Goal: Information Seeking & Learning: Learn about a topic

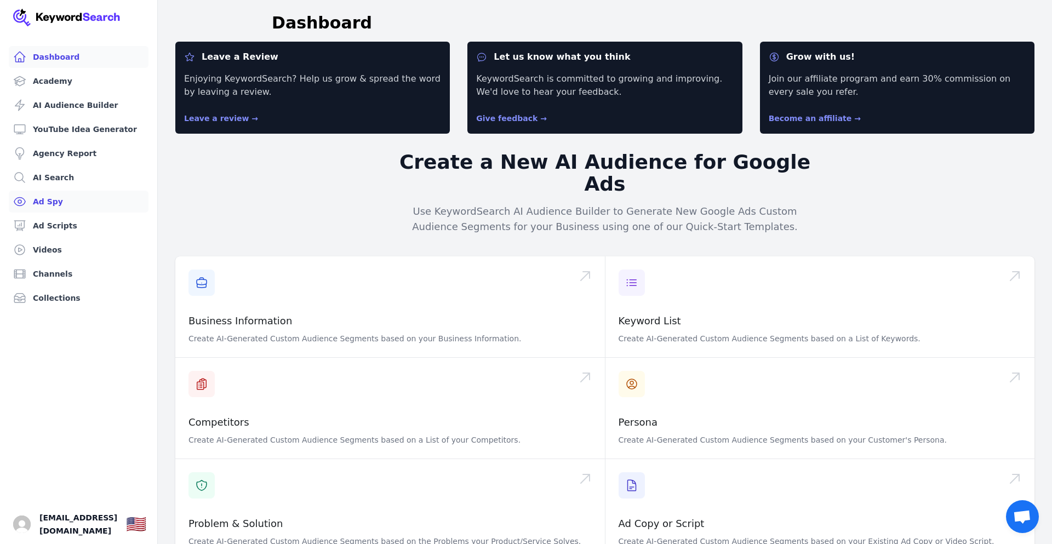
click at [47, 202] on link "Ad Spy" at bounding box center [79, 202] width 140 height 22
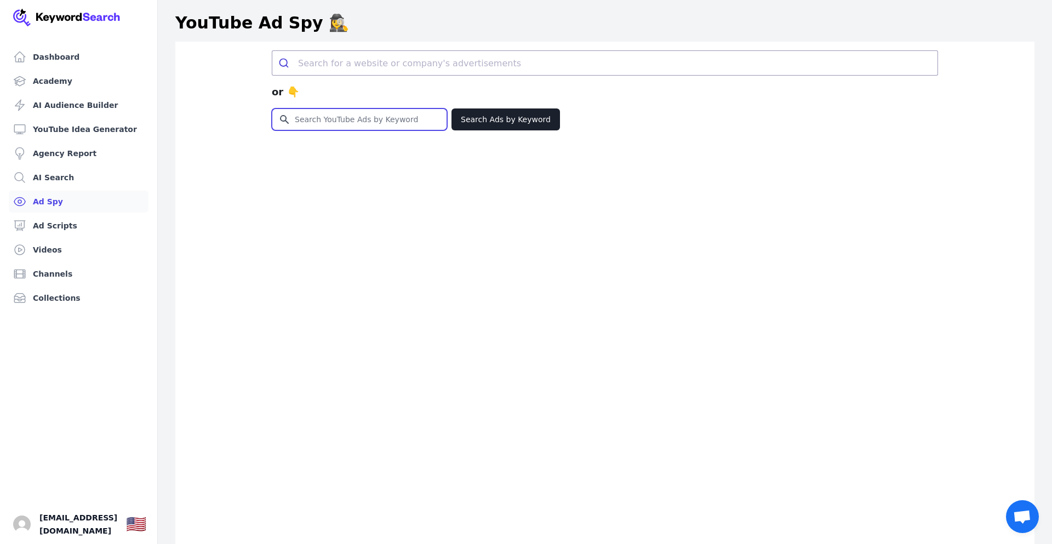
click at [318, 121] on input "Search for YouTube Keywords" at bounding box center [359, 119] width 174 height 21
click at [328, 117] on input "Search for YouTube Keywords" at bounding box center [359, 119] width 174 height 21
paste input "The SHOCKING Truth About [PERSON_NAME] Motive Nobody Tells You"
type input "The SHOCKING Truth About [PERSON_NAME] Motive Nobody Tells You"
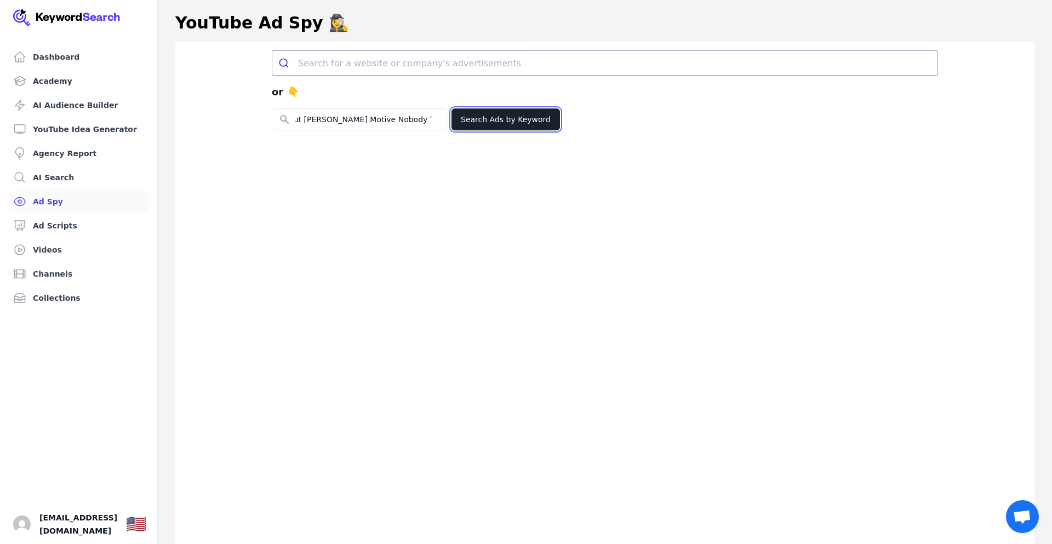
click at [509, 124] on button "Search Ads by Keyword" at bounding box center [506, 120] width 109 height 22
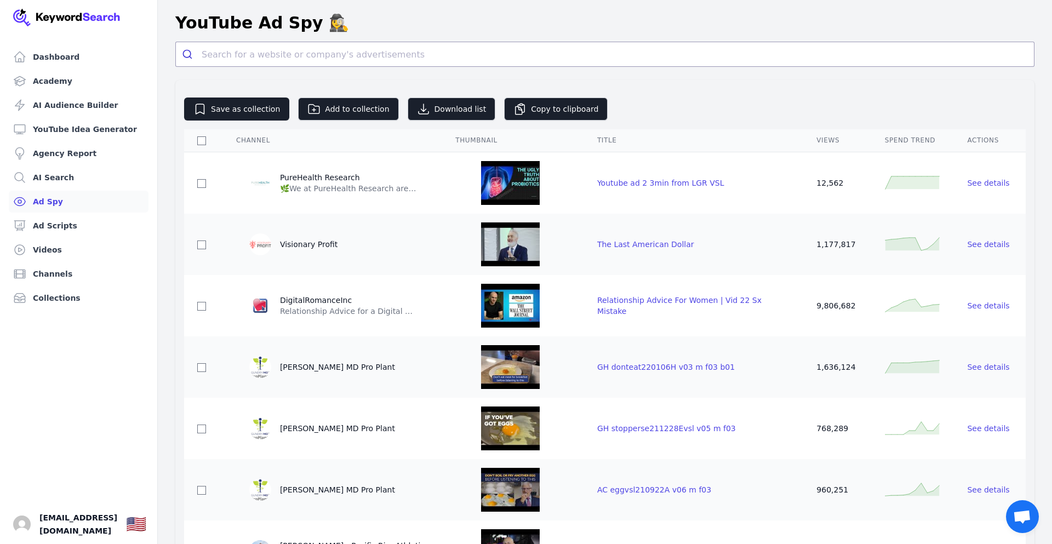
click at [60, 202] on link "Ad Spy" at bounding box center [79, 202] width 140 height 22
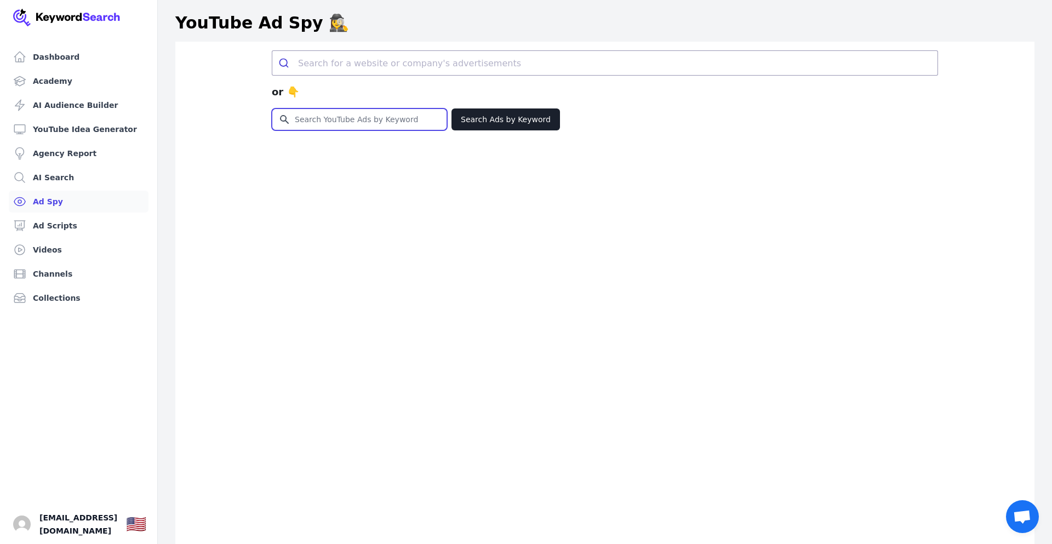
click at [322, 123] on input "Search for YouTube Keywords" at bounding box center [359, 119] width 174 height 21
paste input "The SHOCKING Truth About [PERSON_NAME] Motive Nobody Tells You"
type input "The SHOCKING Truth About [PERSON_NAME] Motive Nobody Tells You"
click at [504, 115] on button "Search Ads by Keyword" at bounding box center [506, 120] width 109 height 22
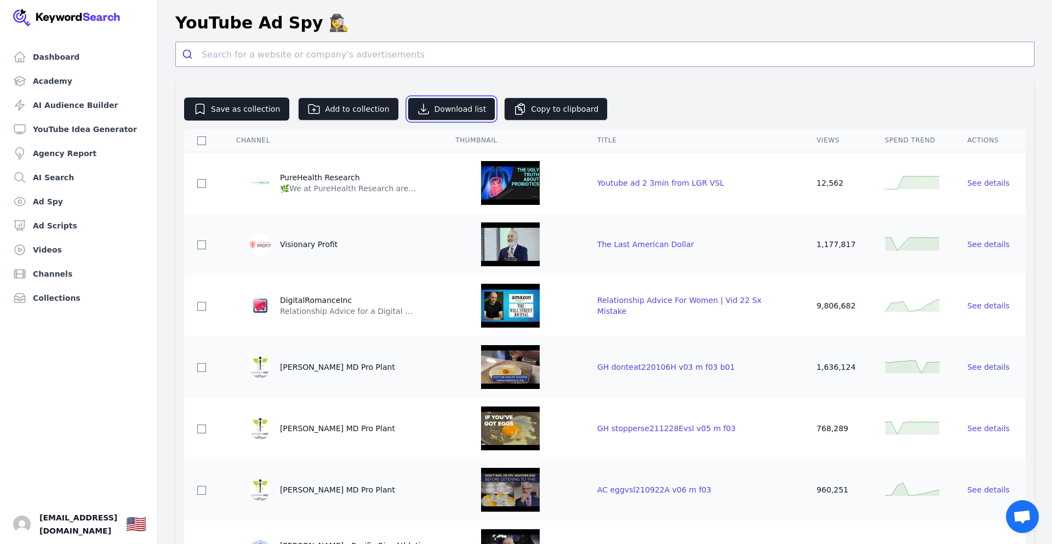
click at [439, 110] on button "Download list" at bounding box center [452, 109] width 88 height 23
click at [534, 112] on button "Copy to clipboard" at bounding box center [556, 109] width 104 height 23
click at [201, 145] on input "checkbox" at bounding box center [201, 140] width 9 height 9
checkbox input "true"
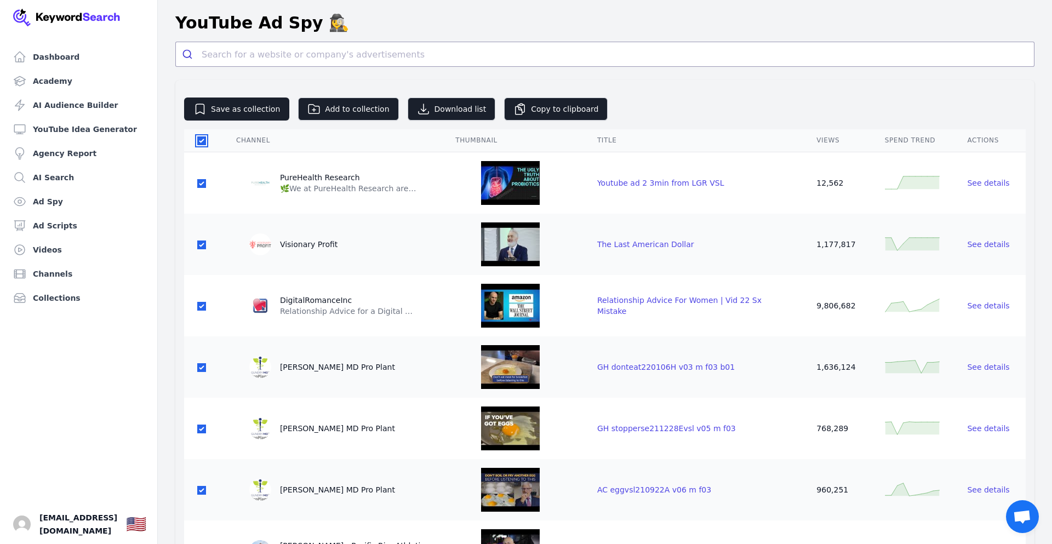
checkbox input "true"
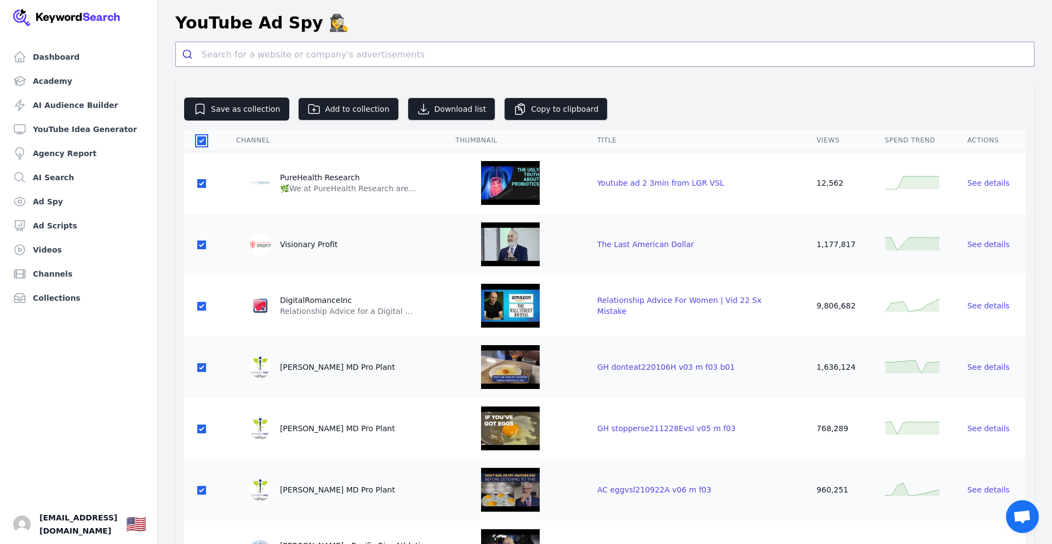
checkbox input "true"
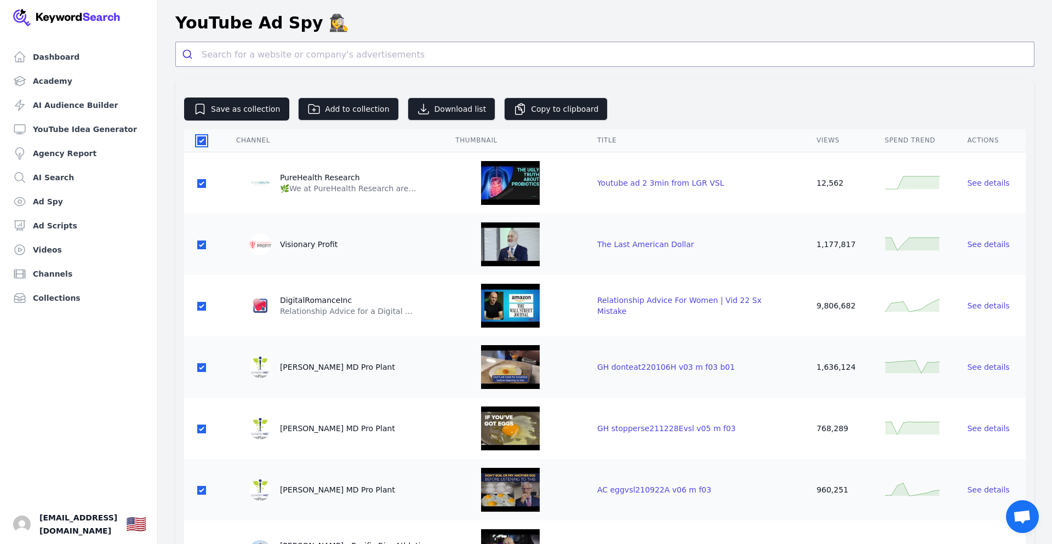
checkbox input "true"
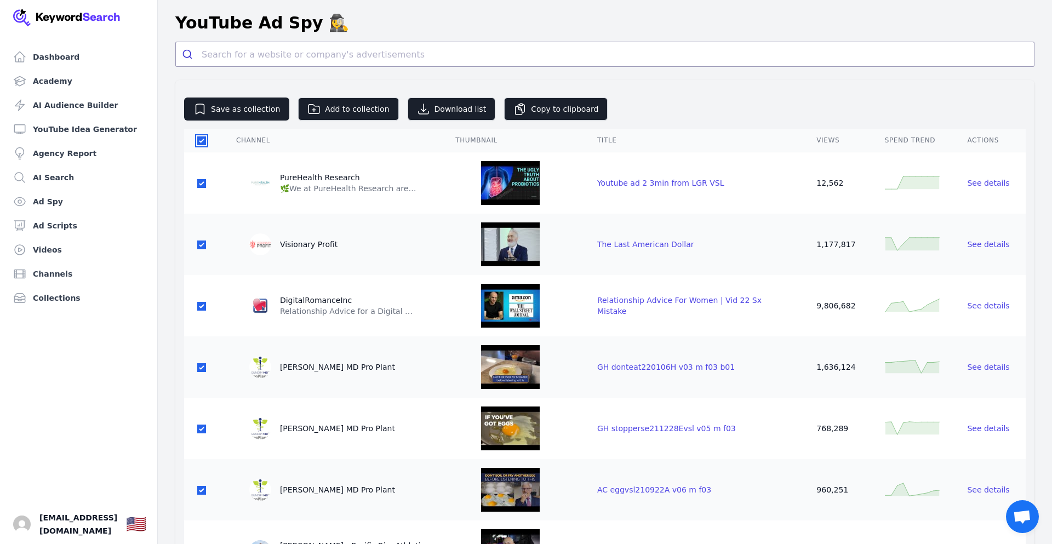
checkbox input "true"
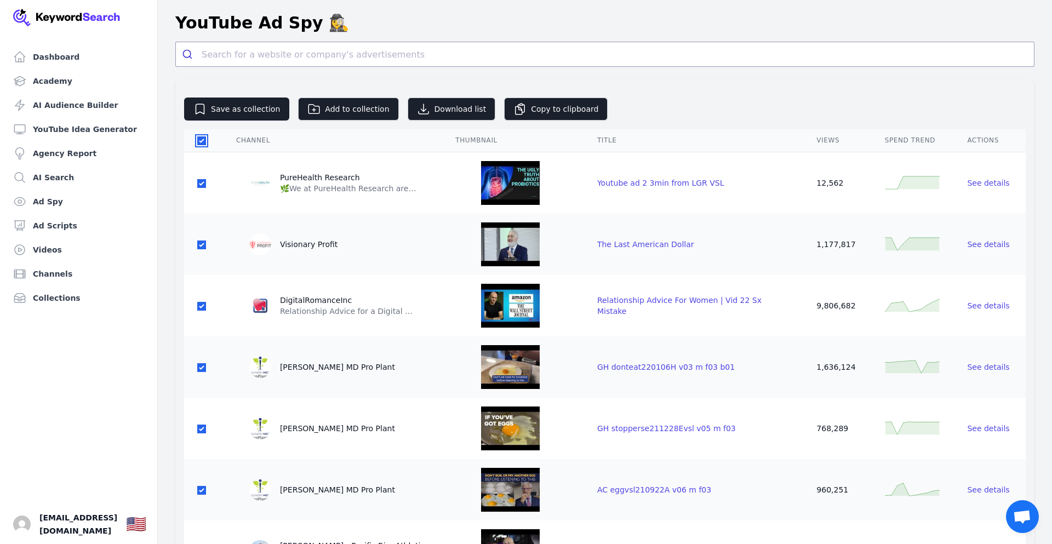
checkbox input "true"
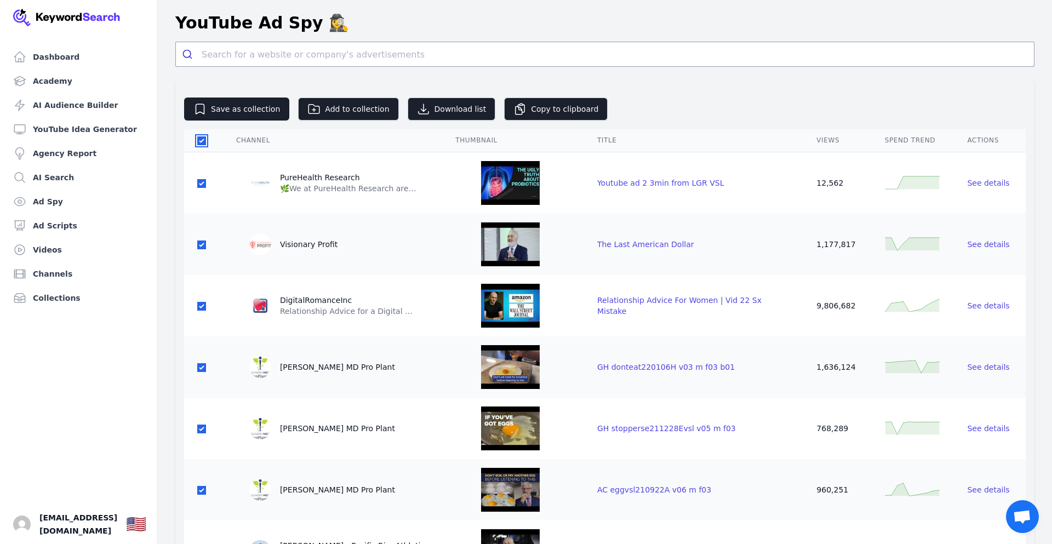
checkbox input "true"
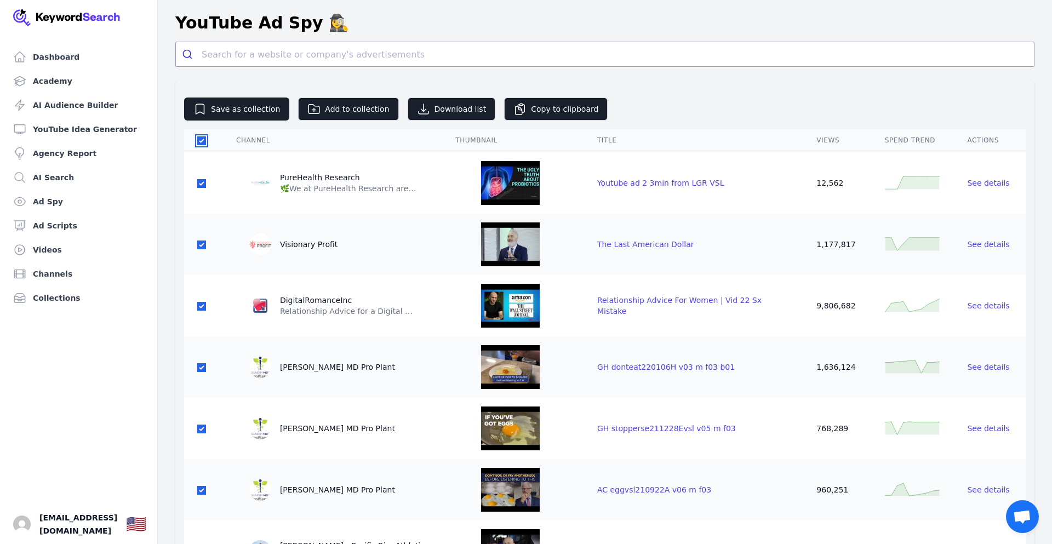
checkbox input "true"
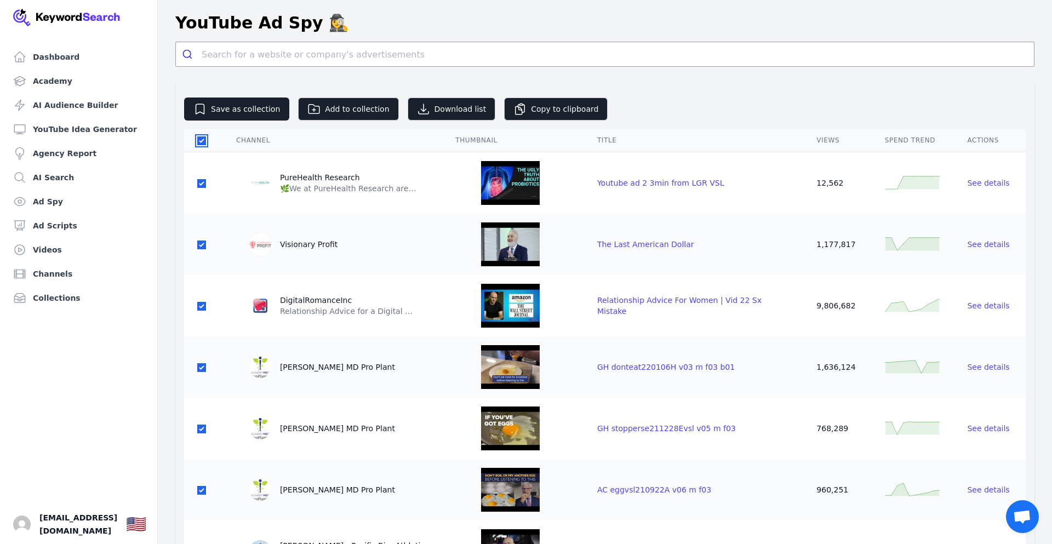
checkbox input "true"
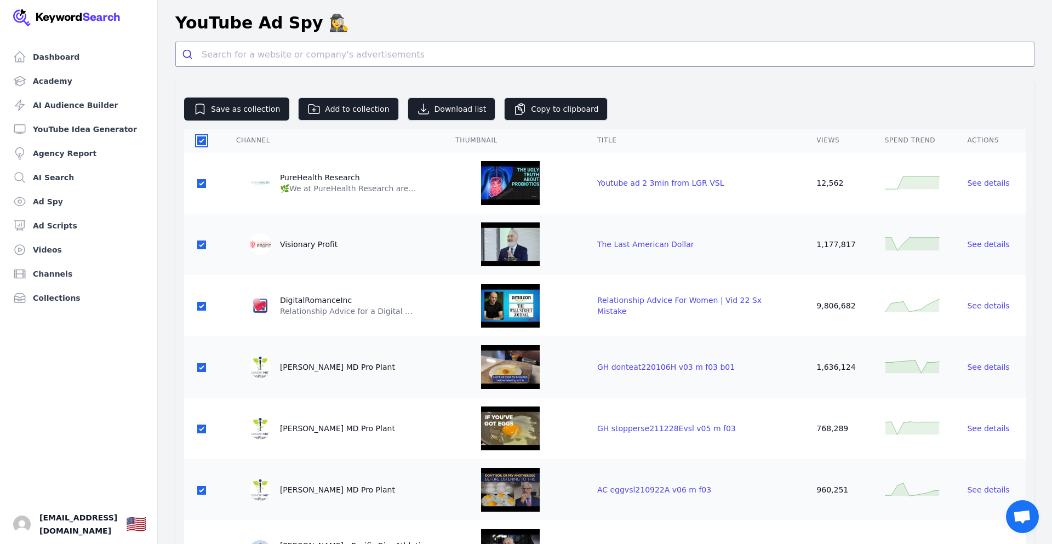
checkbox input "true"
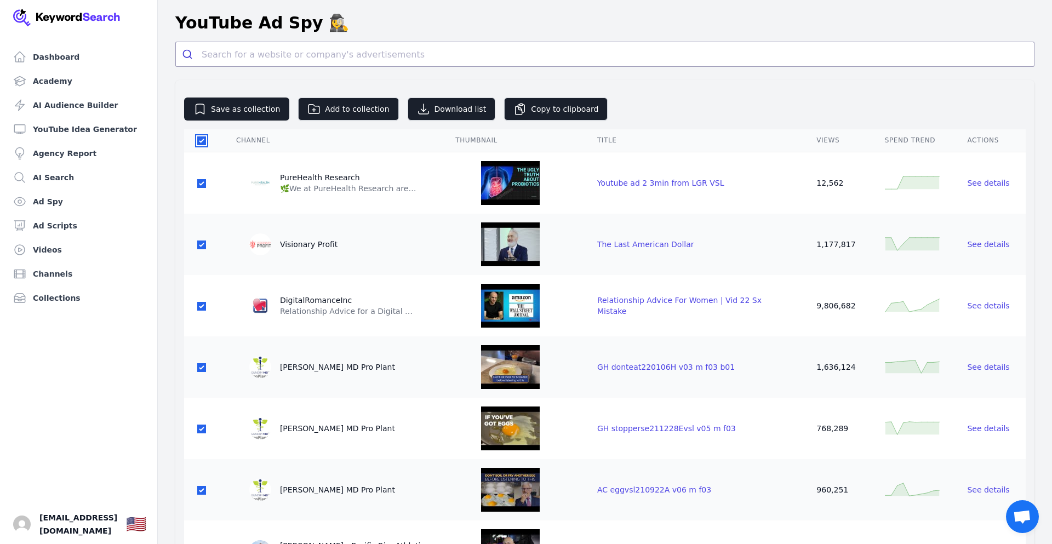
checkbox input "true"
click at [201, 145] on input "checkbox" at bounding box center [201, 140] width 9 height 9
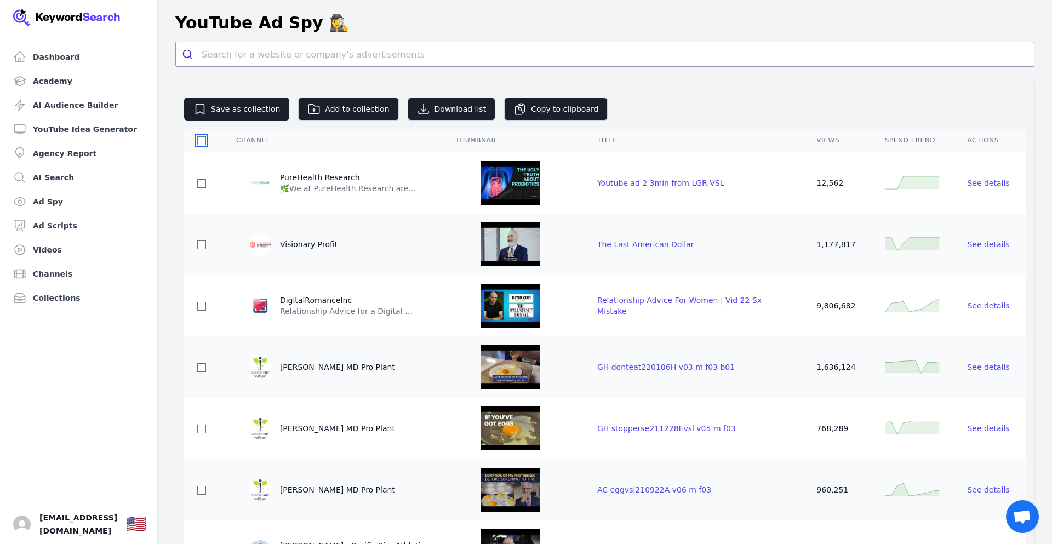
checkbox input "false"
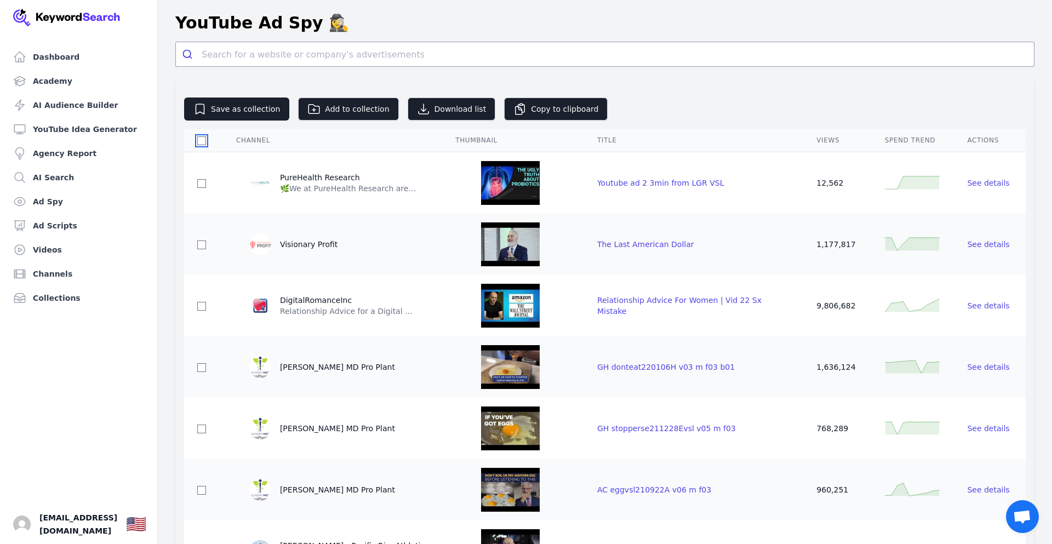
checkbox input "false"
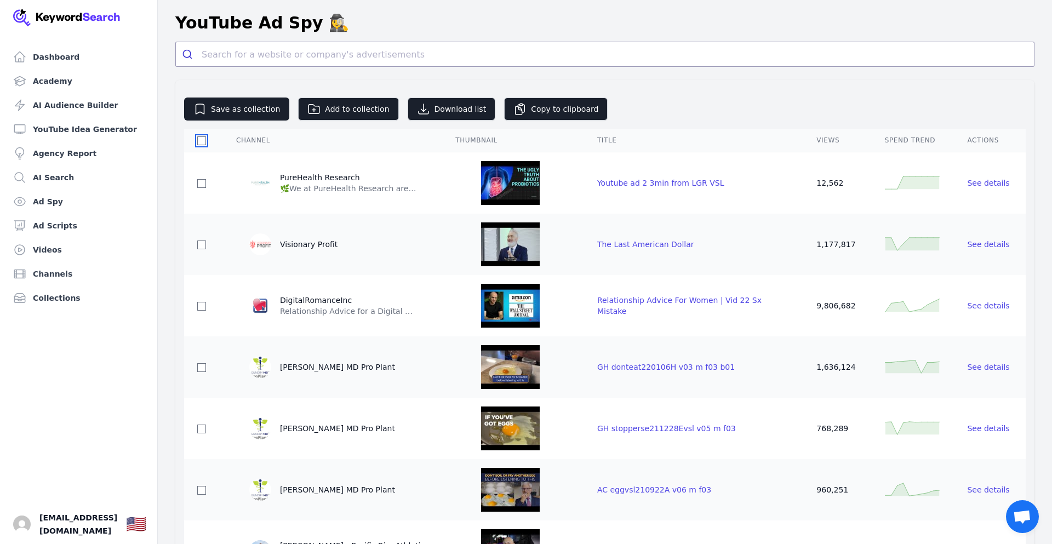
checkbox input "false"
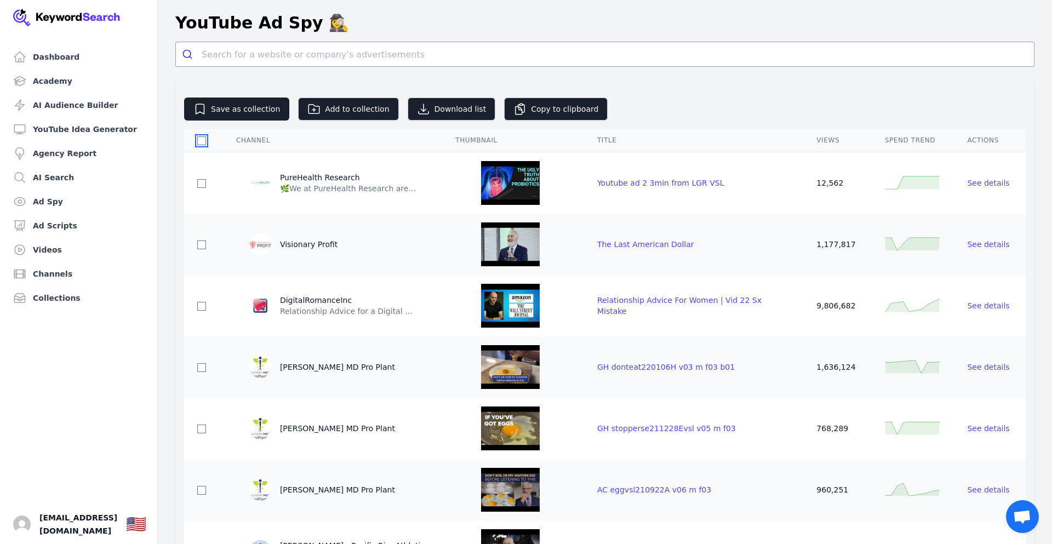
checkbox input "false"
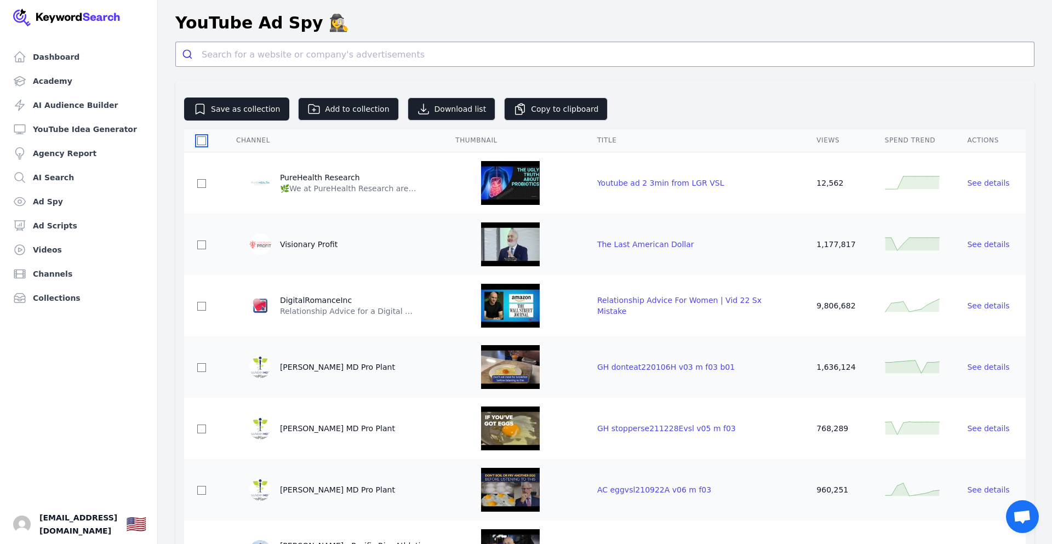
checkbox input "false"
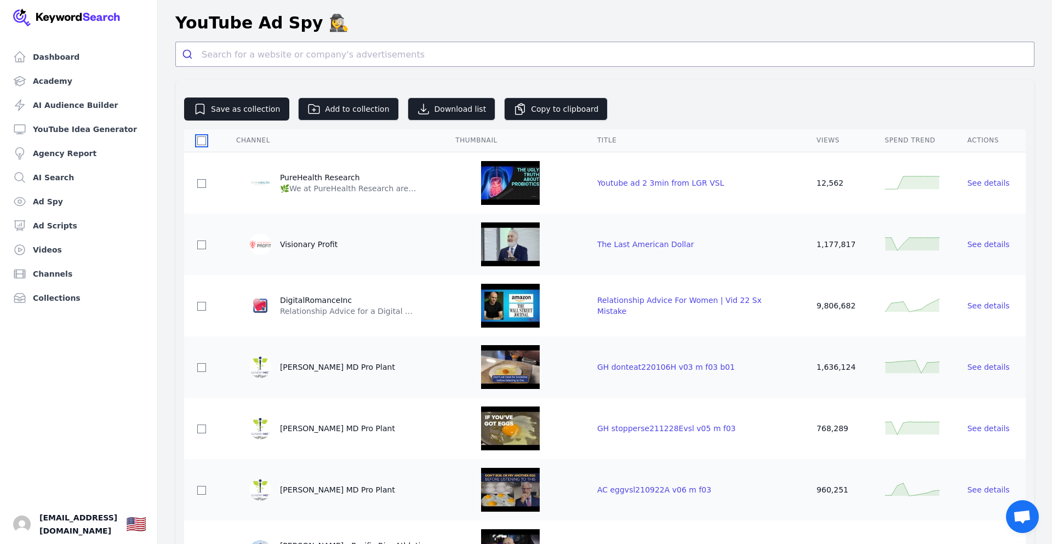
checkbox input "false"
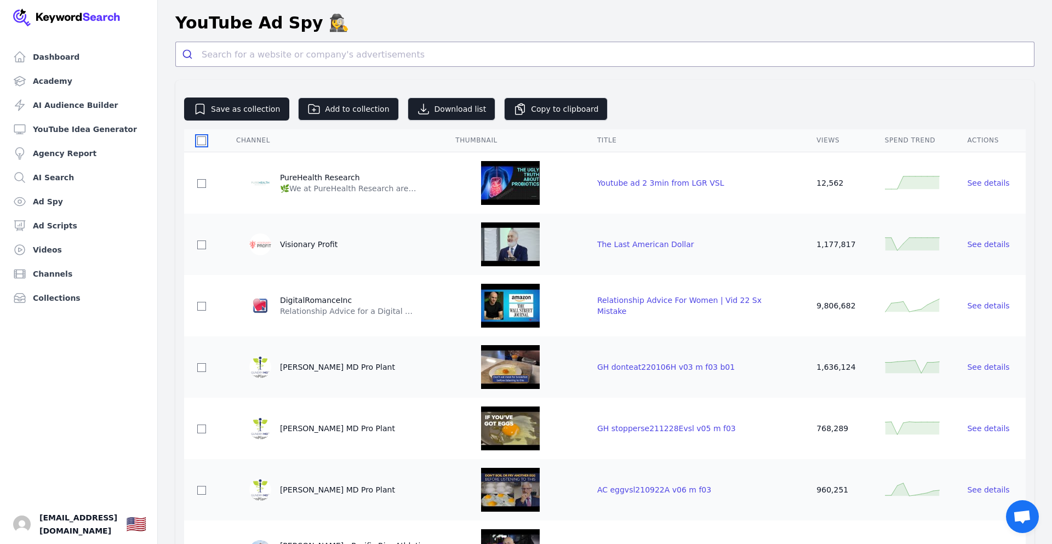
checkbox input "false"
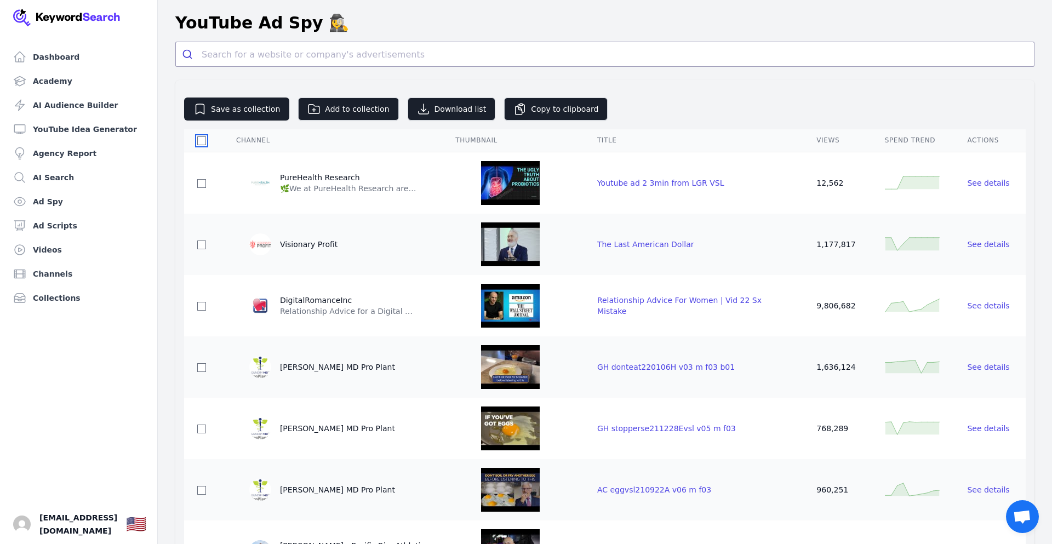
checkbox input "false"
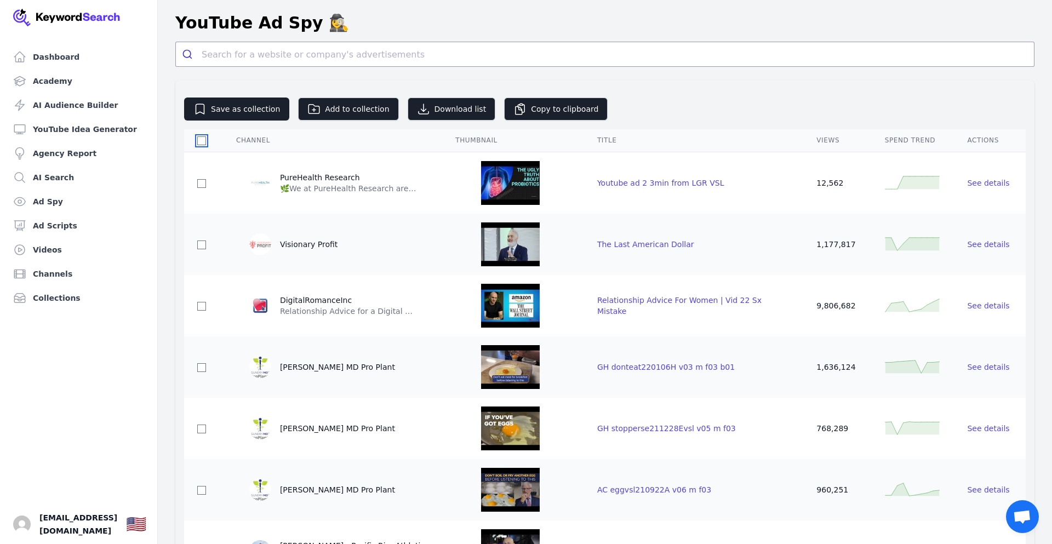
checkbox input "false"
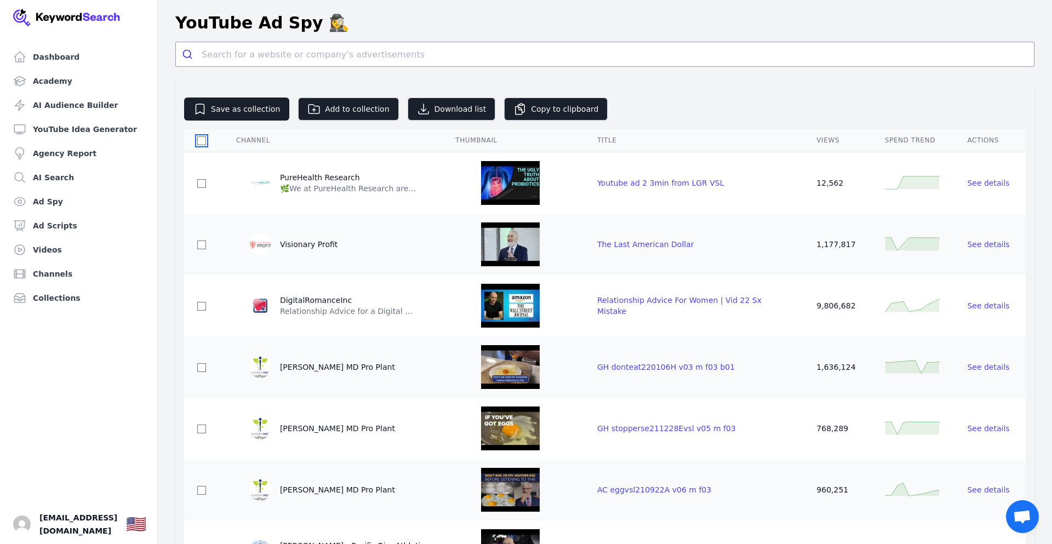
checkbox input "false"
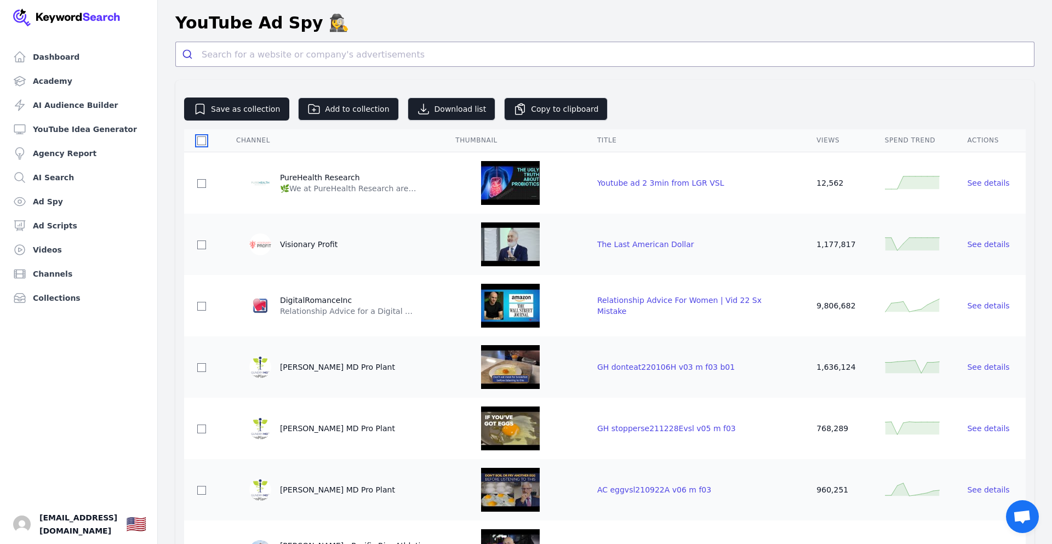
checkbox input "false"
click at [249, 53] on input "search" at bounding box center [618, 54] width 833 height 24
paste input "The SHOCKING Truth About [PERSON_NAME] Motive Nobody Tells You"
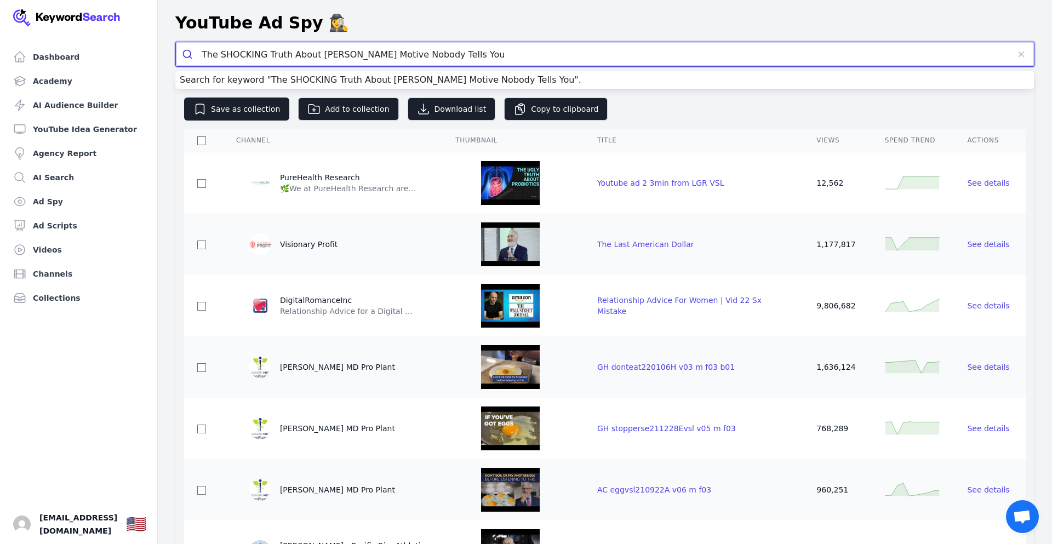
type input "The SHOCKING Truth About [PERSON_NAME] Motive Nobody Tells You"
click at [176, 42] on button "submit" at bounding box center [189, 54] width 26 height 24
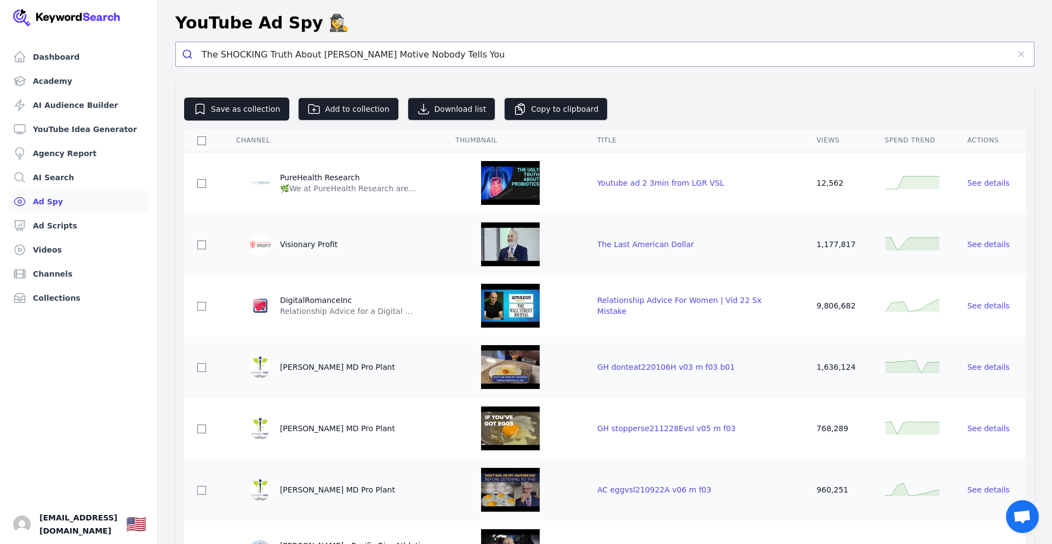
click at [50, 202] on link "Ad Spy" at bounding box center [79, 202] width 140 height 22
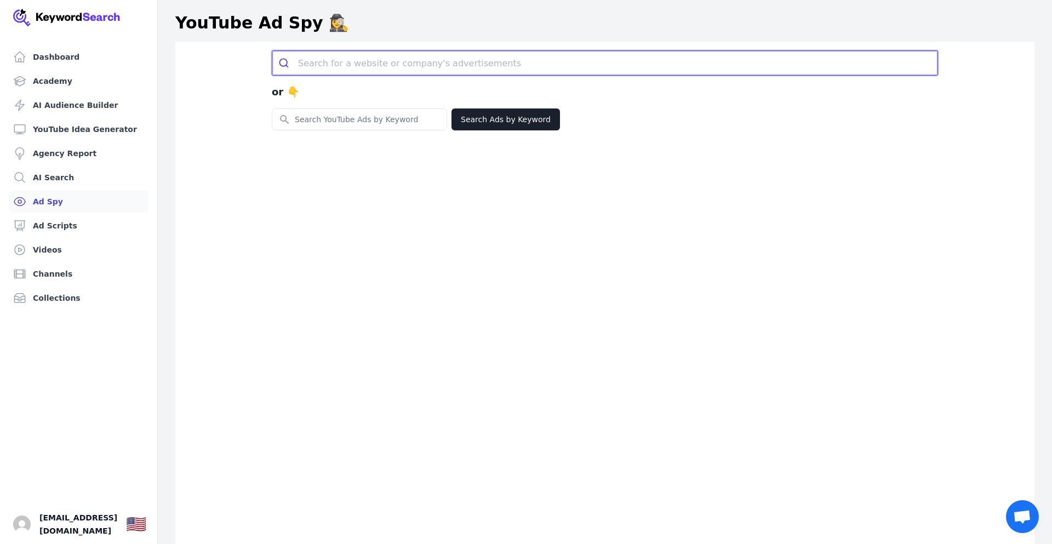
click at [380, 60] on input "search" at bounding box center [618, 63] width 640 height 24
paste input "The SHOCKING Truth About [PERSON_NAME] Motive Nobody Tells You"
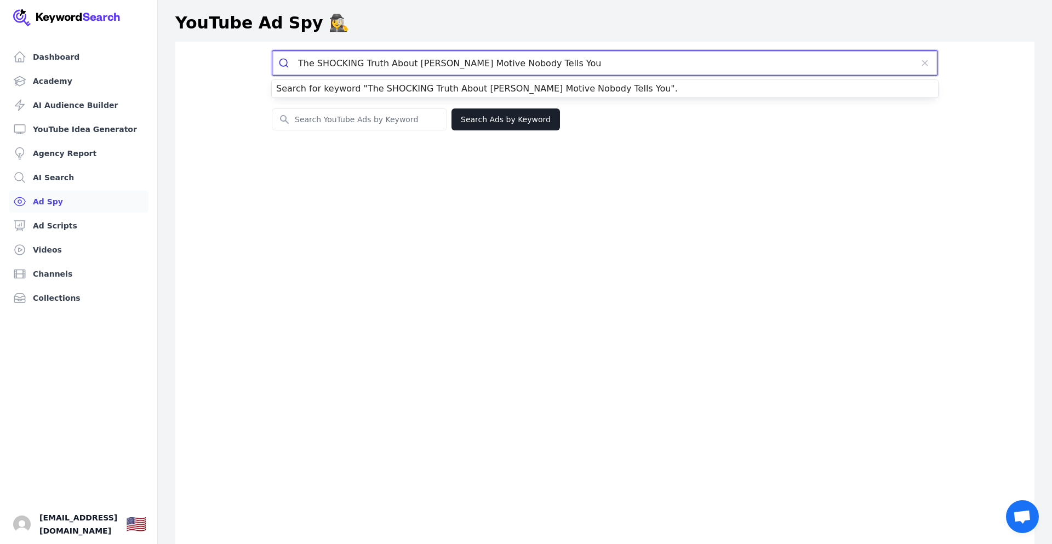
type input "The SHOCKING Truth About [PERSON_NAME] Motive Nobody Tells You"
click at [272, 51] on button "submit" at bounding box center [285, 63] width 26 height 24
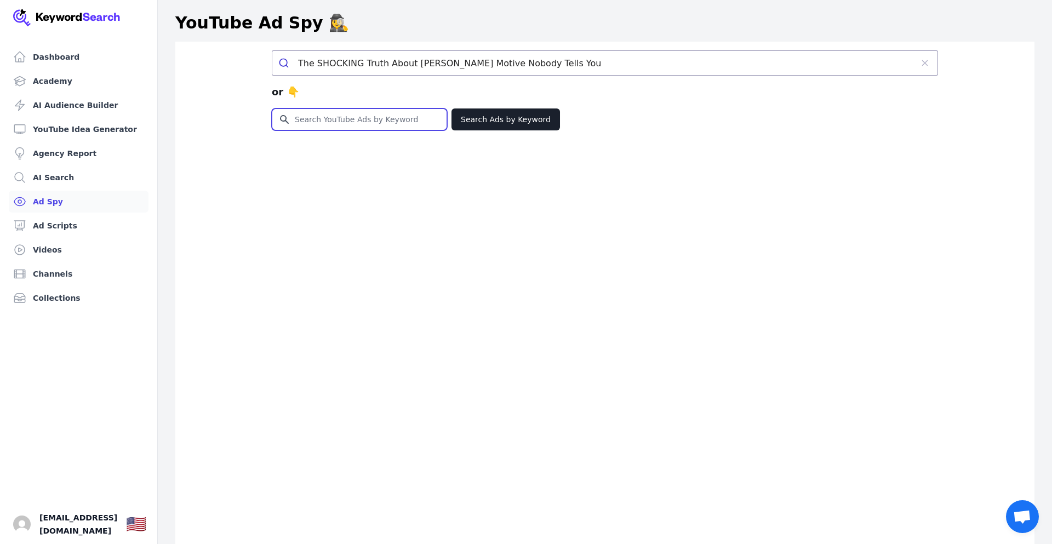
click at [360, 123] on input "Search for YouTube Keywords" at bounding box center [359, 119] width 174 height 21
click at [371, 120] on input "Search for YouTube Keywords" at bounding box center [359, 119] width 174 height 21
paste input "The SHOCKING Truth About [PERSON_NAME] Motive Nobody Tells You"
type input "The SHOCKING Truth About [PERSON_NAME] Motive Nobody Tells You"
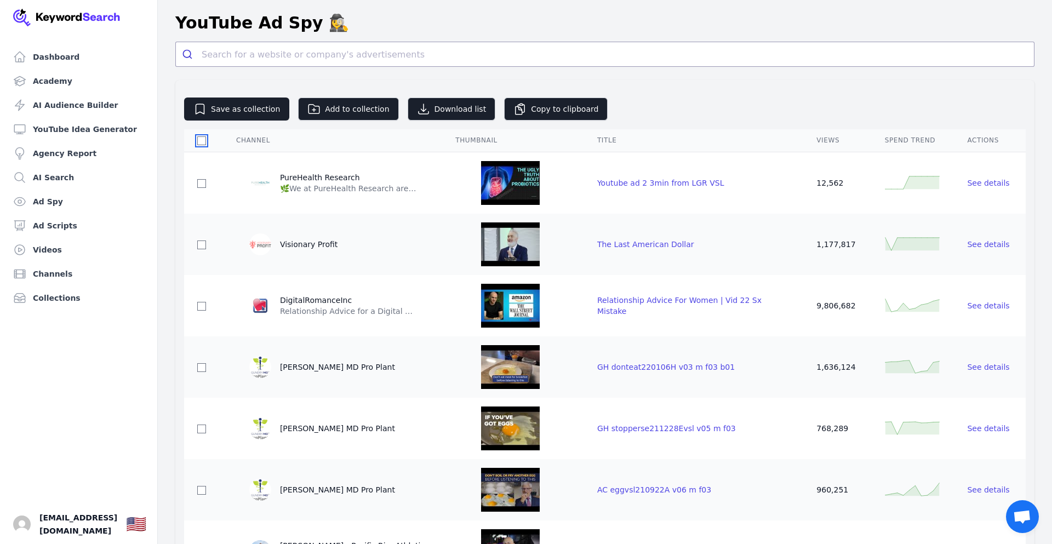
click at [198, 136] on input "checkbox" at bounding box center [201, 140] width 9 height 9
checkbox input "true"
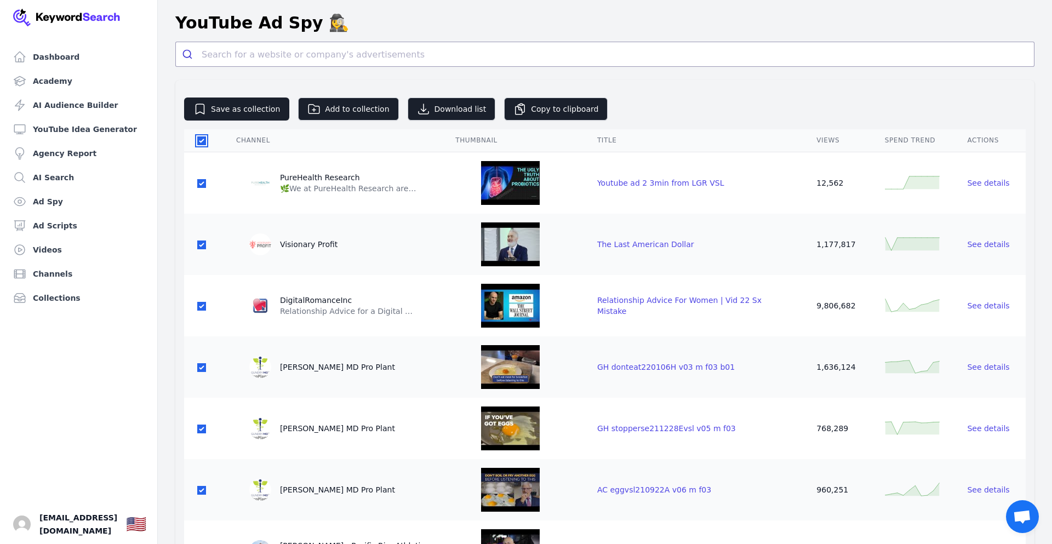
checkbox input "true"
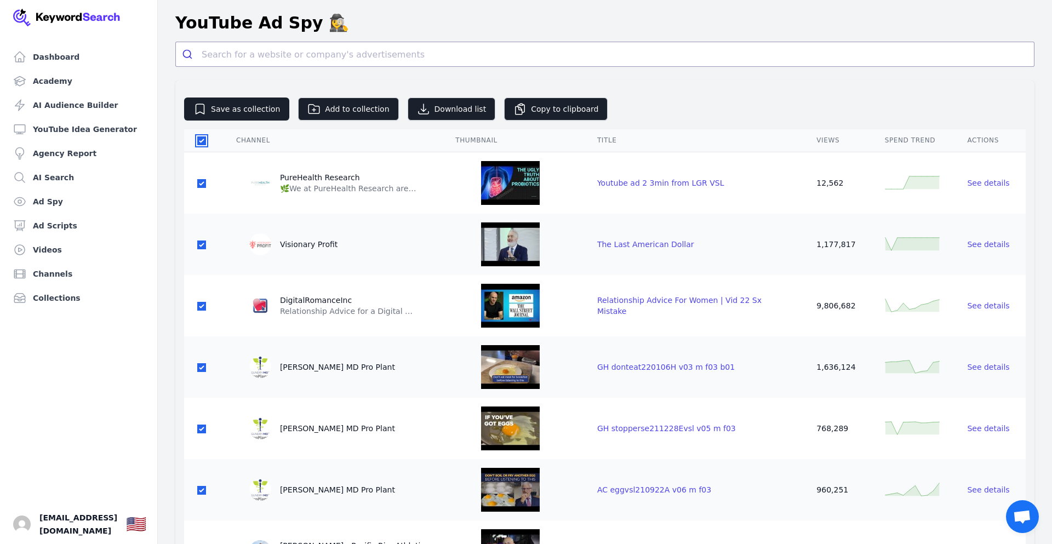
checkbox input "true"
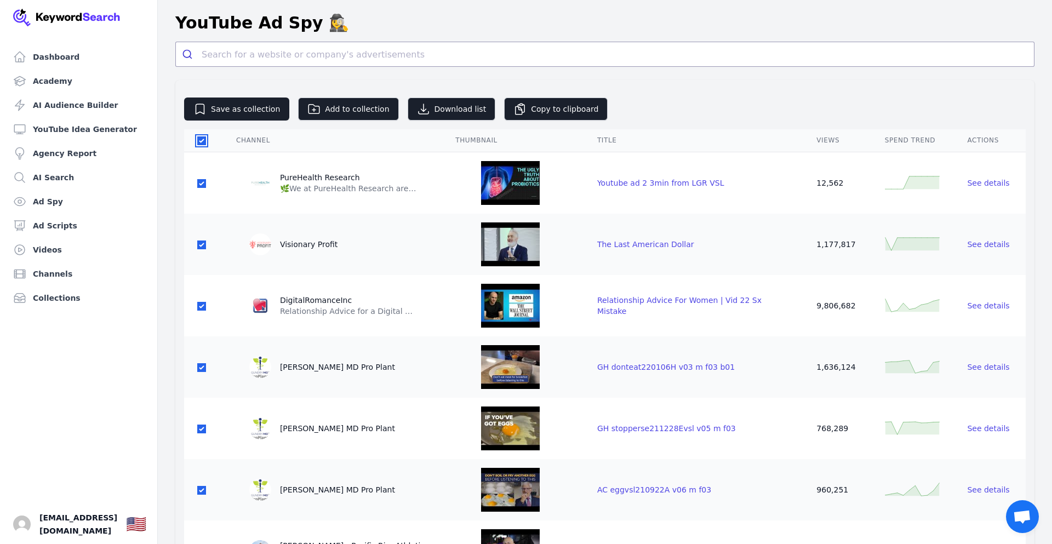
checkbox input "true"
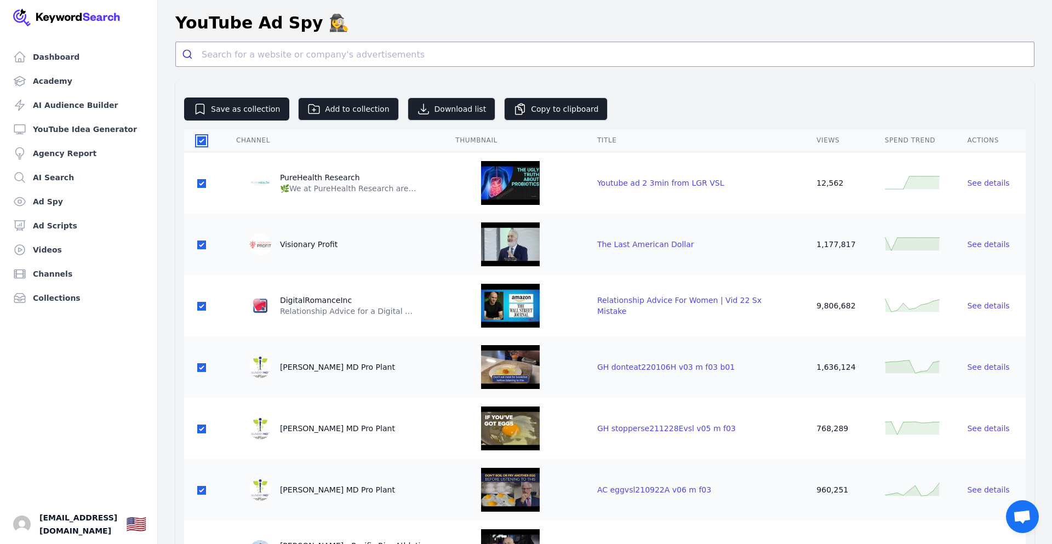
checkbox input "true"
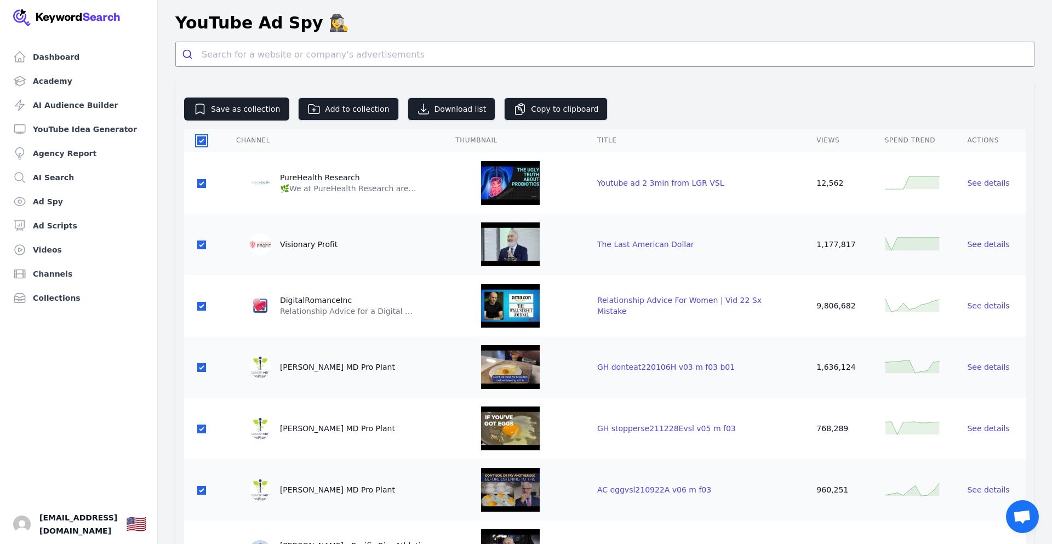
checkbox input "true"
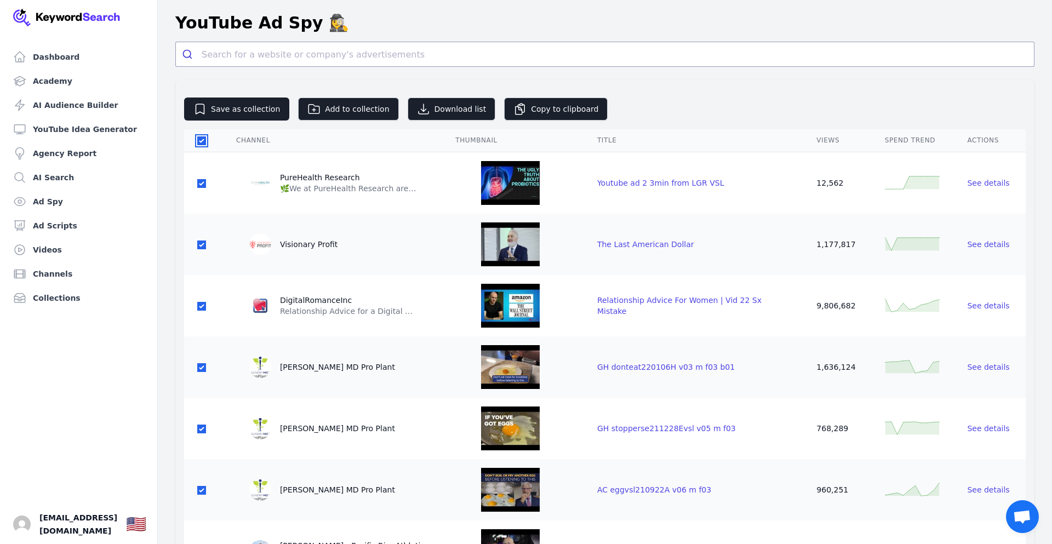
checkbox input "true"
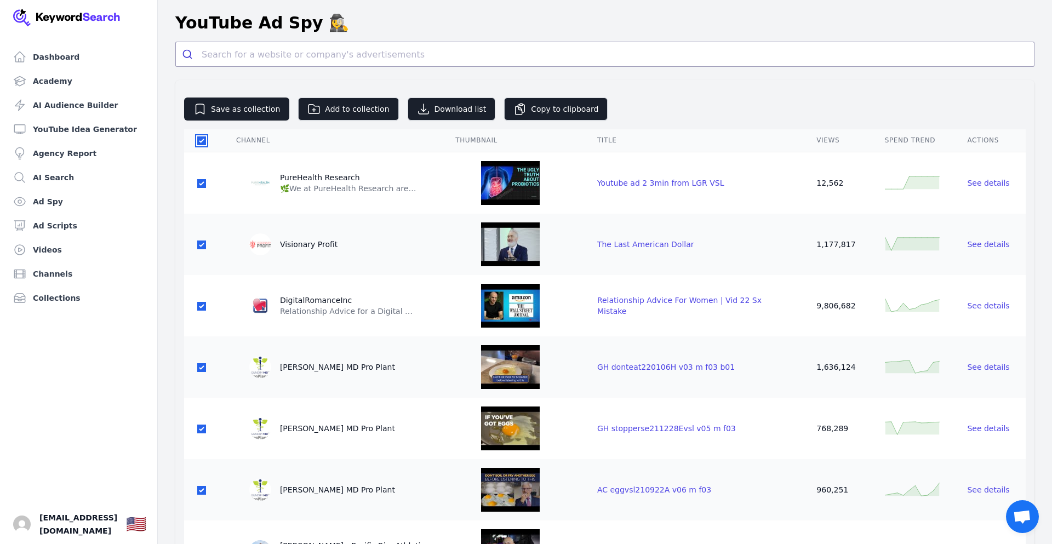
checkbox input "true"
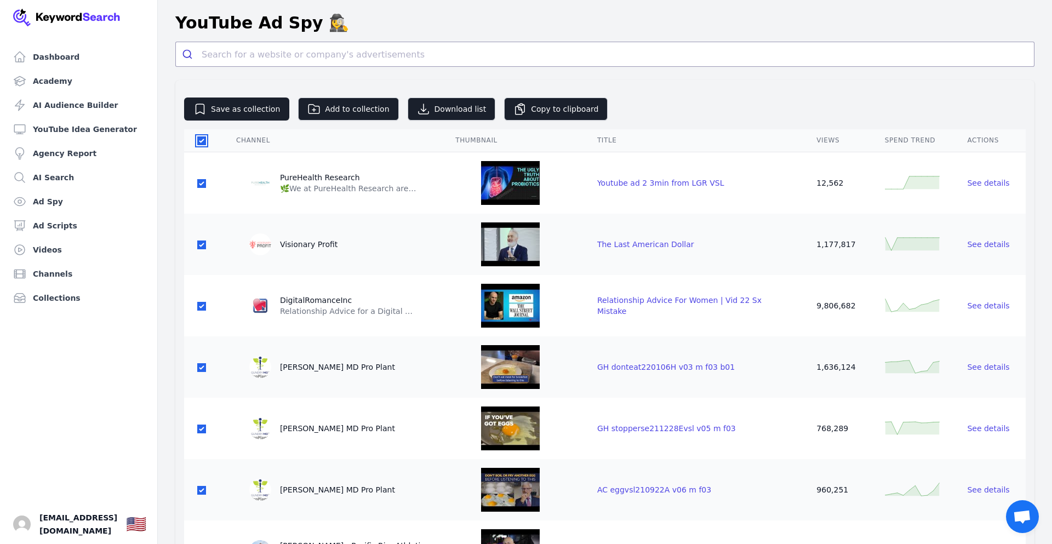
checkbox input "true"
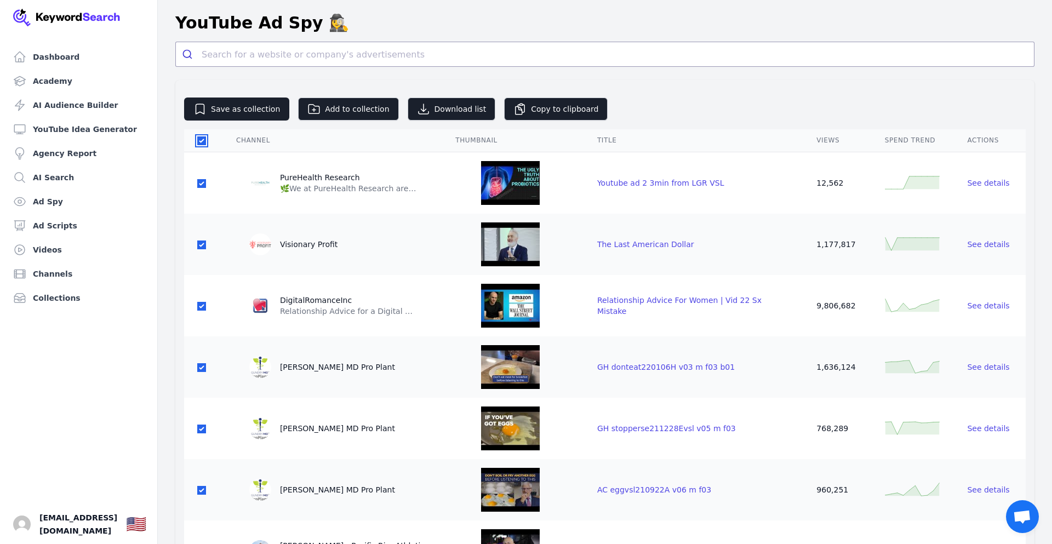
checkbox input "true"
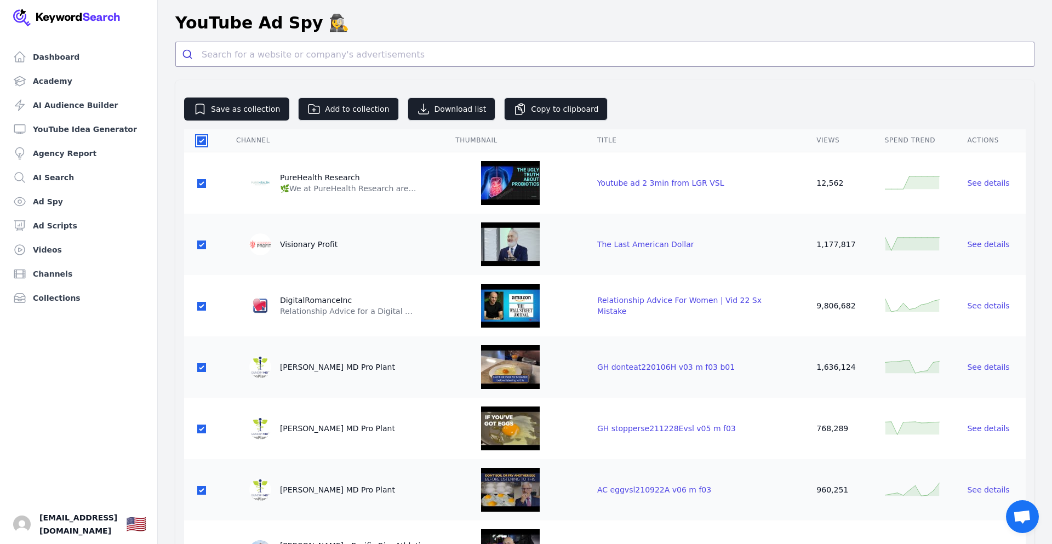
checkbox input "true"
click at [523, 115] on button "Copy to clipboard" at bounding box center [556, 109] width 104 height 23
click at [446, 105] on button "Download list" at bounding box center [452, 109] width 88 height 23
click at [77, 133] on link "YouTube Idea Generator" at bounding box center [79, 129] width 140 height 22
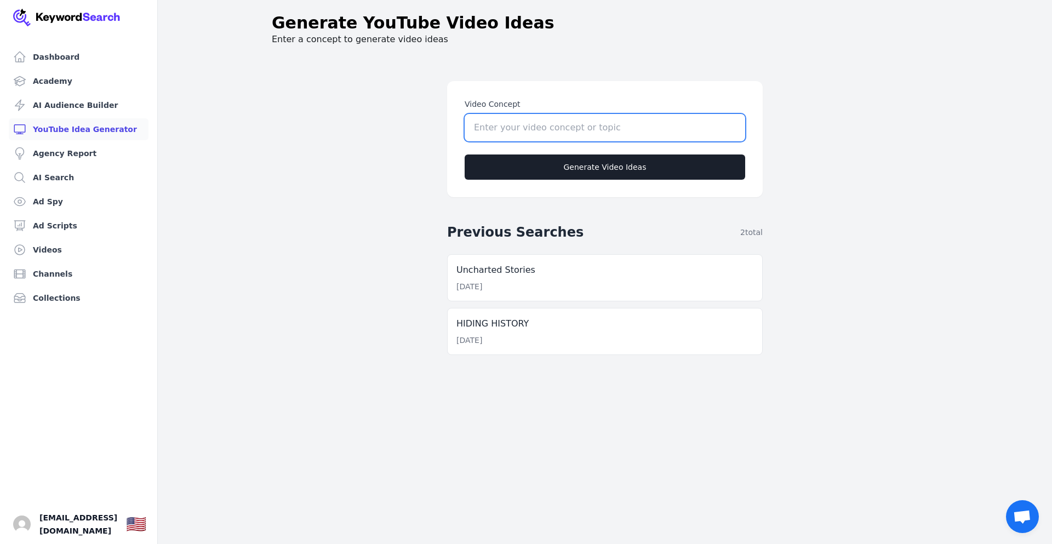
click at [506, 126] on input "Video Concept" at bounding box center [605, 127] width 281 height 27
click at [512, 134] on input "Video Concept" at bounding box center [605, 127] width 281 height 27
paste input "The SHOCKING Truth About [PERSON_NAME] Motive Nobody Tells You"
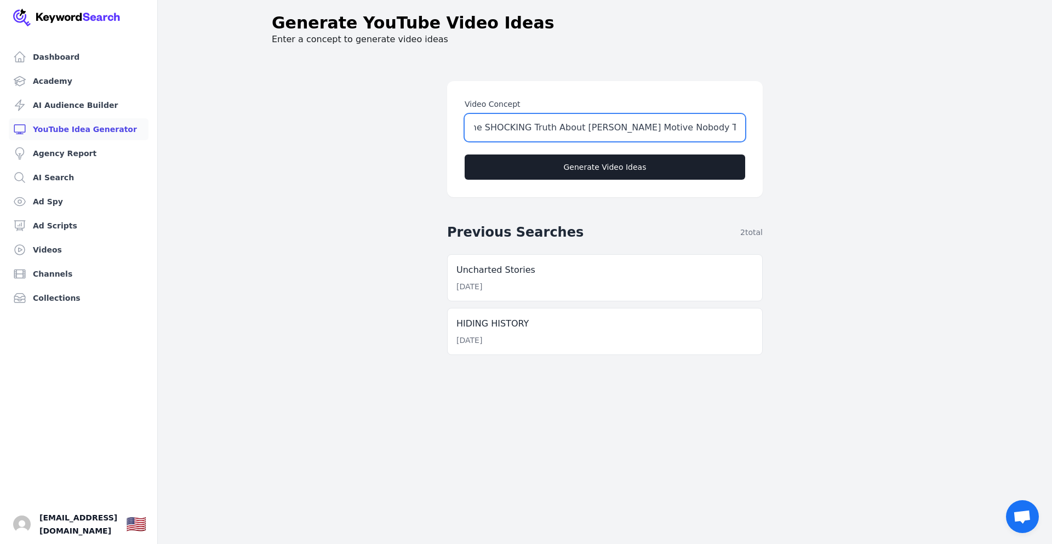
type input "The SHOCKING Truth About [PERSON_NAME] Motive Nobody Tells You"
click at [356, 170] on main "Video Concept The SHOCKING Truth About [PERSON_NAME] Motive Nobody Tells You Ge…" at bounding box center [604, 327] width 561 height 544
click at [85, 106] on link "AI Audience Builder" at bounding box center [79, 105] width 140 height 22
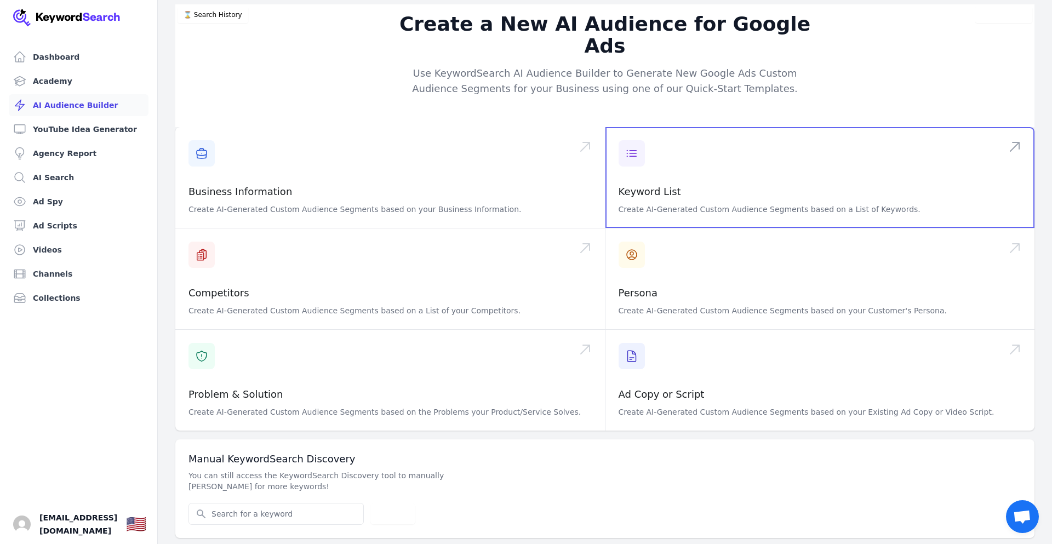
click at [665, 181] on span at bounding box center [821, 177] width 430 height 101
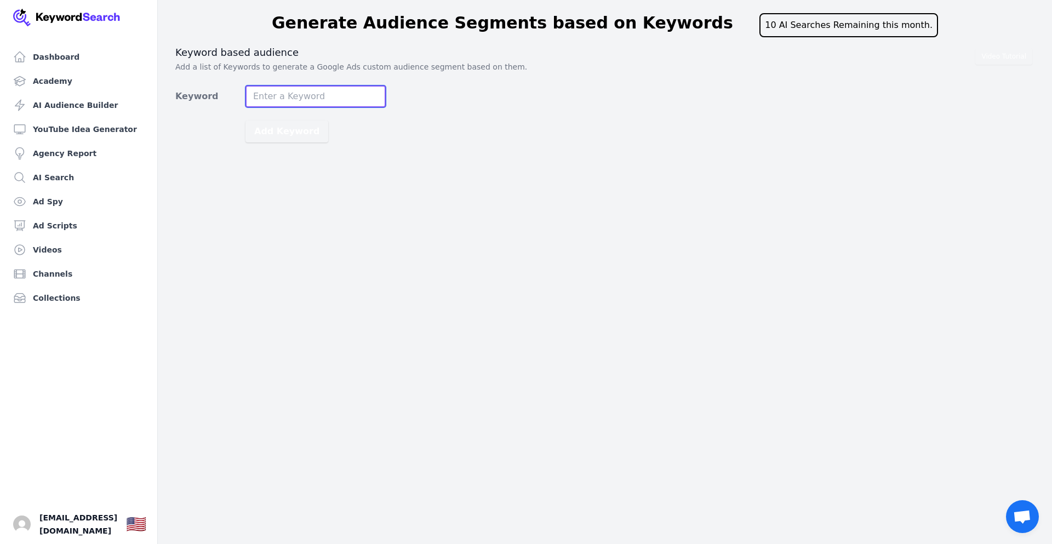
click at [328, 95] on input "Keyword" at bounding box center [316, 97] width 140 height 22
paste input "The SHOCKING Truth About [PERSON_NAME] Motive Nobody Tells You"
type input "The SHOCKING Truth About [PERSON_NAME] Motive Nobody Tells You"
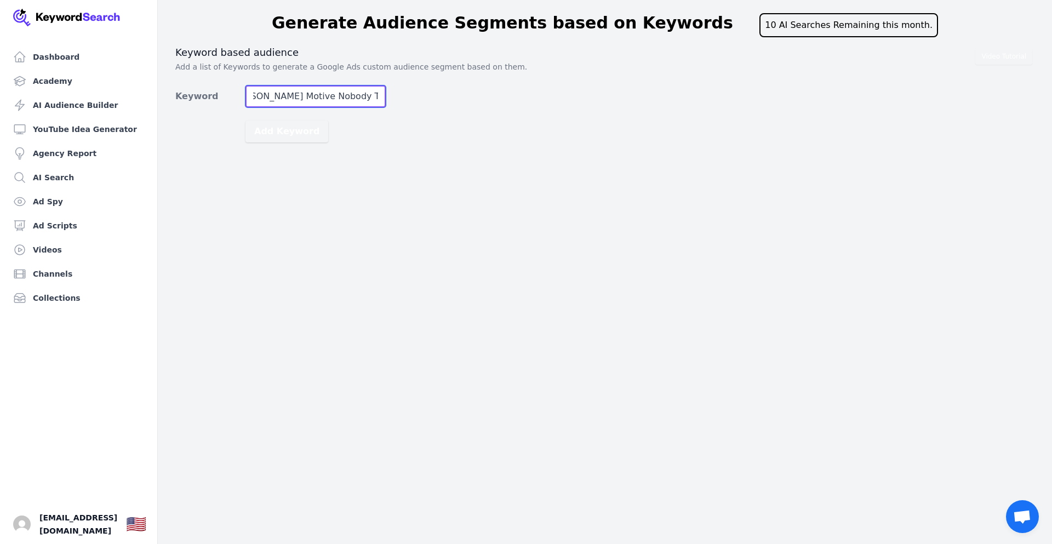
click at [246, 121] on button "Add Keyword" at bounding box center [287, 132] width 83 height 22
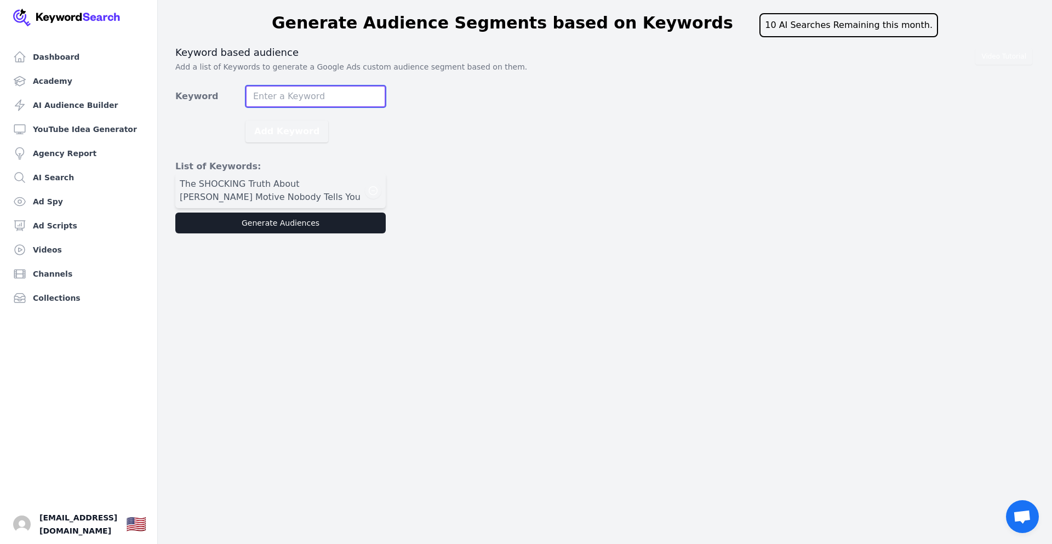
scroll to position [0, 0]
click at [312, 226] on button "Generate Audiences" at bounding box center [280, 223] width 210 height 21
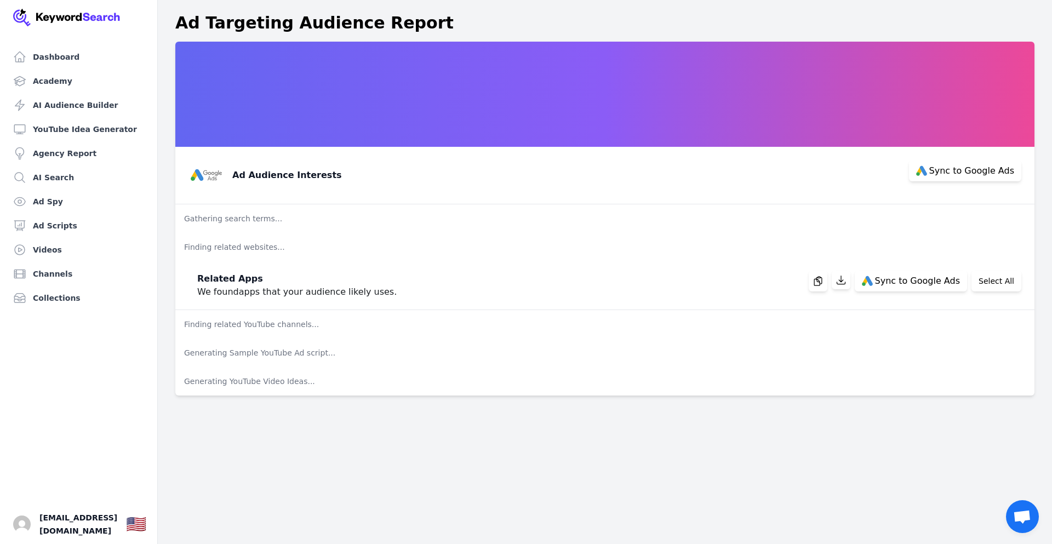
click at [237, 244] on p "Finding related websites..." at bounding box center [604, 247] width 859 height 29
click at [226, 215] on p "Gathering search terms..." at bounding box center [604, 218] width 859 height 29
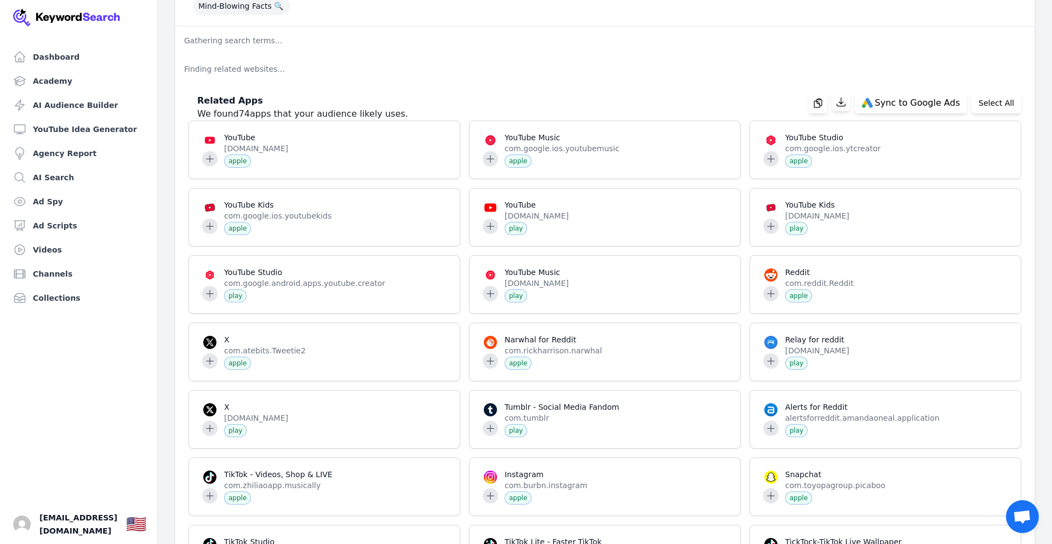
scroll to position [200, 0]
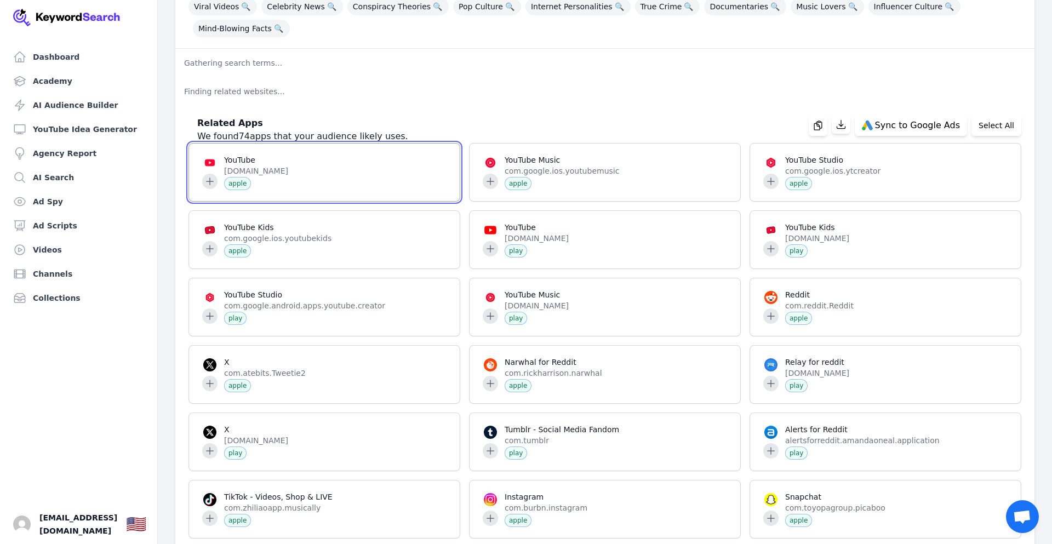
click at [235, 163] on span at bounding box center [324, 173] width 271 height 58
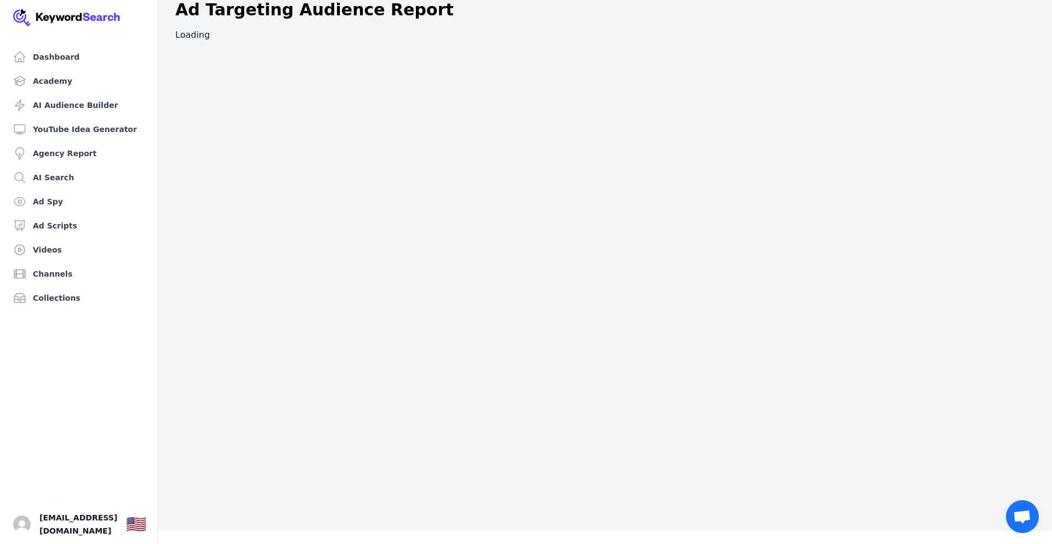
scroll to position [13, 0]
click at [55, 252] on link "Videos" at bounding box center [79, 250] width 140 height 22
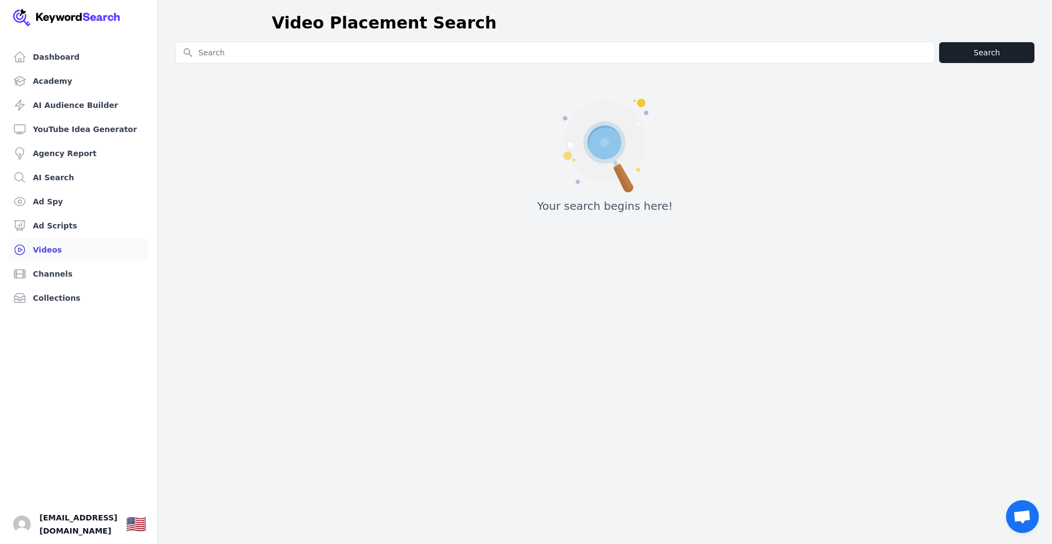
click at [55, 252] on link "Videos" at bounding box center [79, 250] width 140 height 22
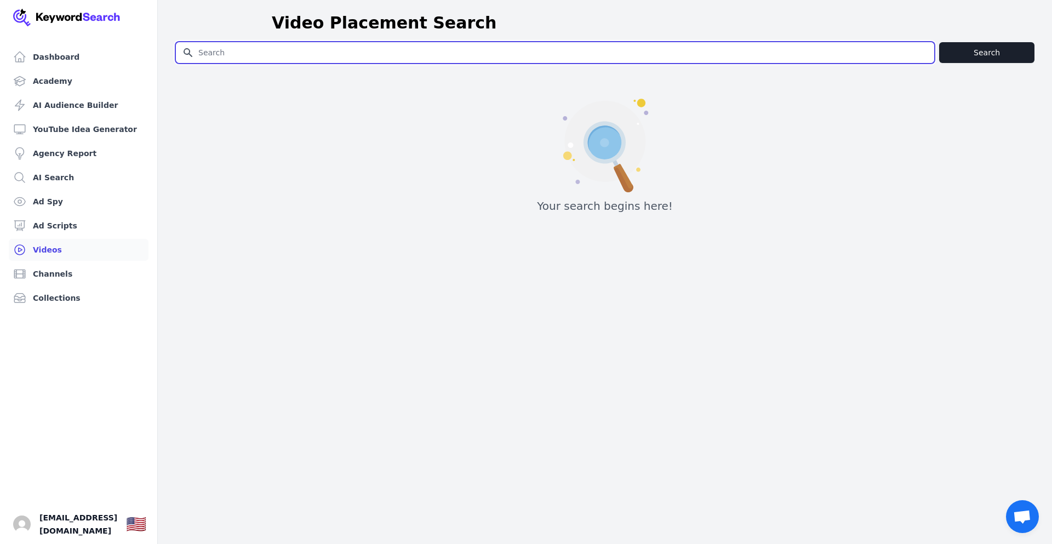
click at [286, 51] on input "Search for YouTube Keywords" at bounding box center [555, 52] width 759 height 21
click at [286, 52] on input "Search for YouTube Keywords" at bounding box center [555, 52] width 759 height 21
type input "The SHOCKING Truth About [PERSON_NAME] Motive Nobody Tells You"
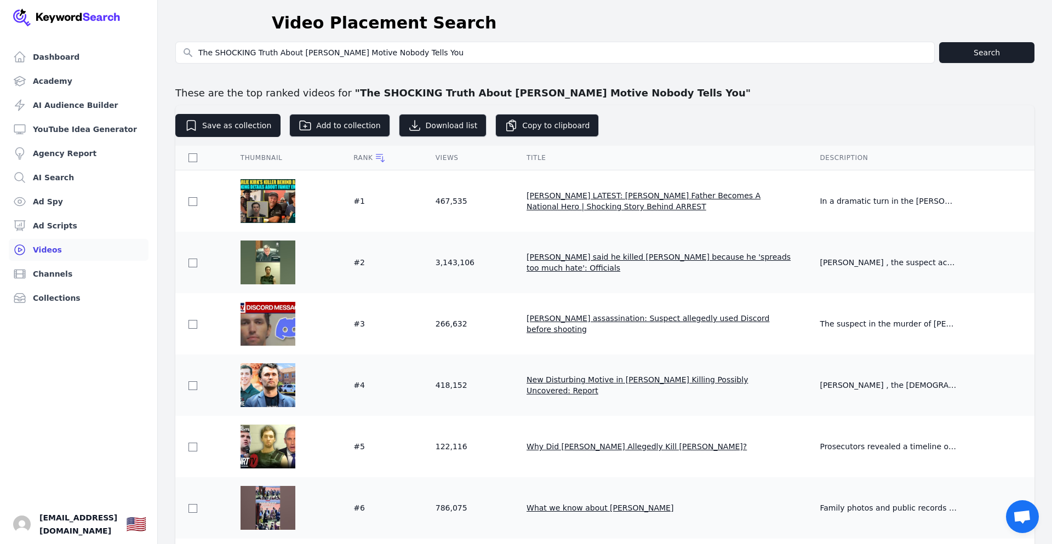
click at [1005, 96] on div "These are the top ranked videos for " The SHOCKING Truth About Tyler Robinson's…" at bounding box center [604, 93] width 859 height 24
drag, startPoint x: 523, startPoint y: 381, endPoint x: 620, endPoint y: 373, distance: 97.3
click at [620, 373] on td "New Disturbing Motive in Charlie Kirk Killing Possibly Uncovered: Report" at bounding box center [660, 385] width 293 height 61
click at [609, 374] on td "New Disturbing Motive in Charlie Kirk Killing Possibly Uncovered: Report" at bounding box center [660, 385] width 293 height 61
click at [595, 197] on span "Charlie Kirk LATEST: Tyler Robinson's Father Becomes A National Hero | Shocking…" at bounding box center [644, 201] width 234 height 20
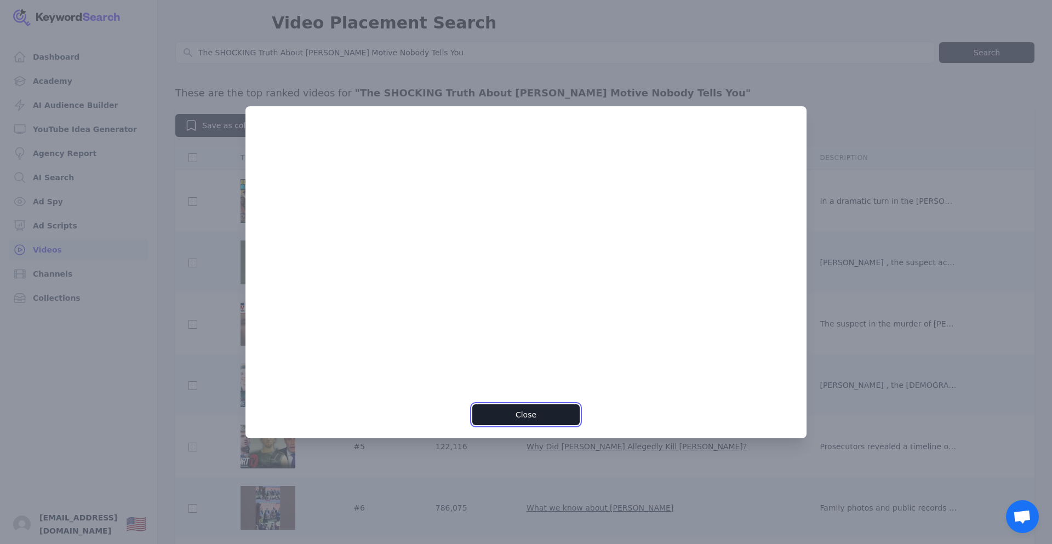
click at [540, 420] on button "Close" at bounding box center [525, 414] width 107 height 21
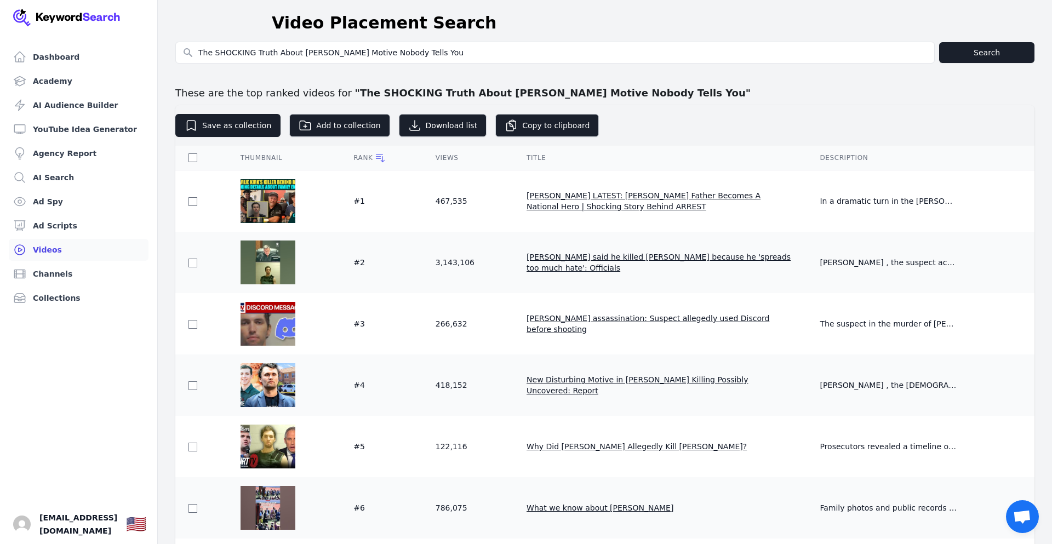
click at [579, 259] on span "Tyler Robinson said he killed Charlie Kirk because he 'spreads too much hate': …" at bounding box center [659, 263] width 264 height 20
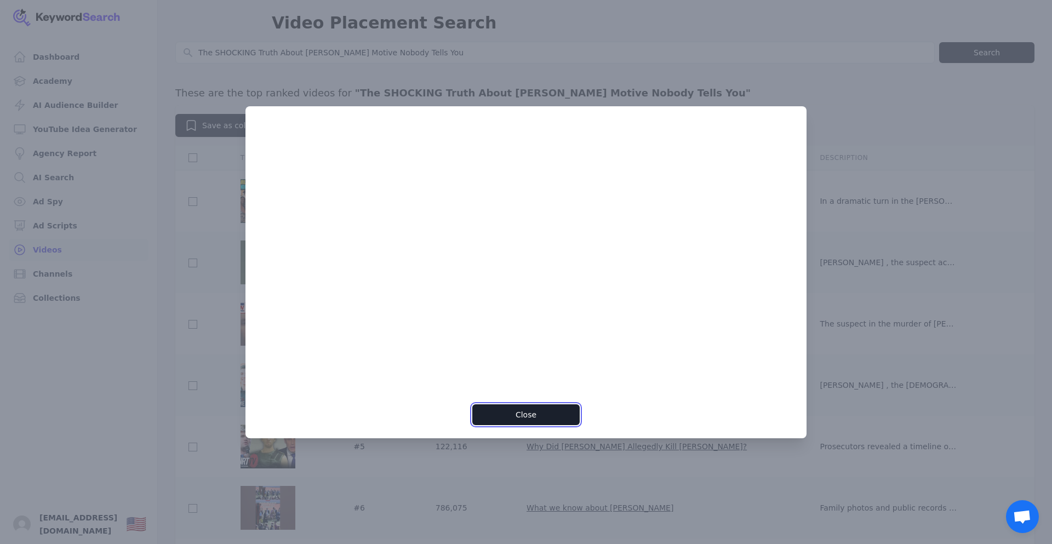
click at [521, 413] on button "Close" at bounding box center [525, 414] width 107 height 21
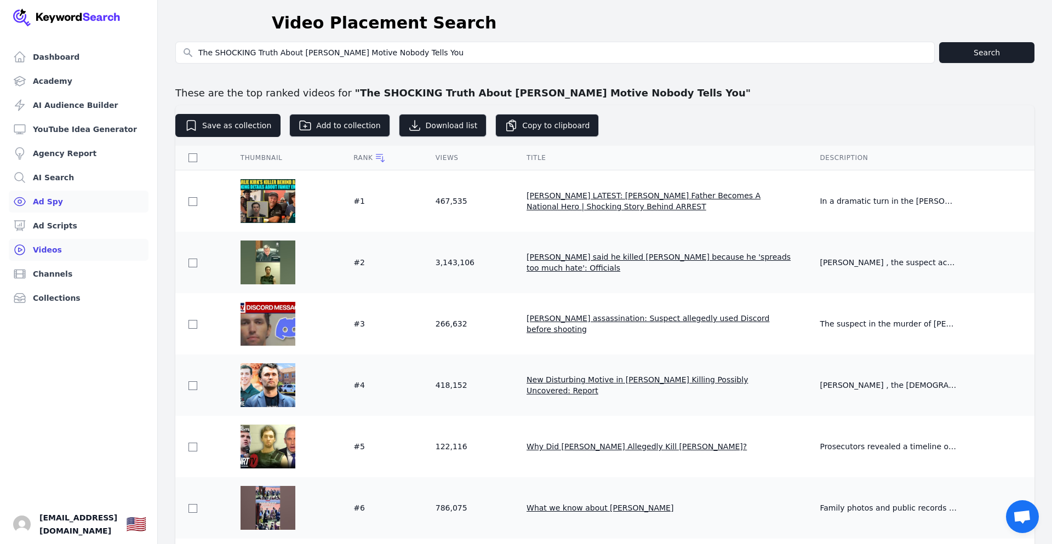
click at [55, 203] on link "Ad Spy" at bounding box center [79, 202] width 140 height 22
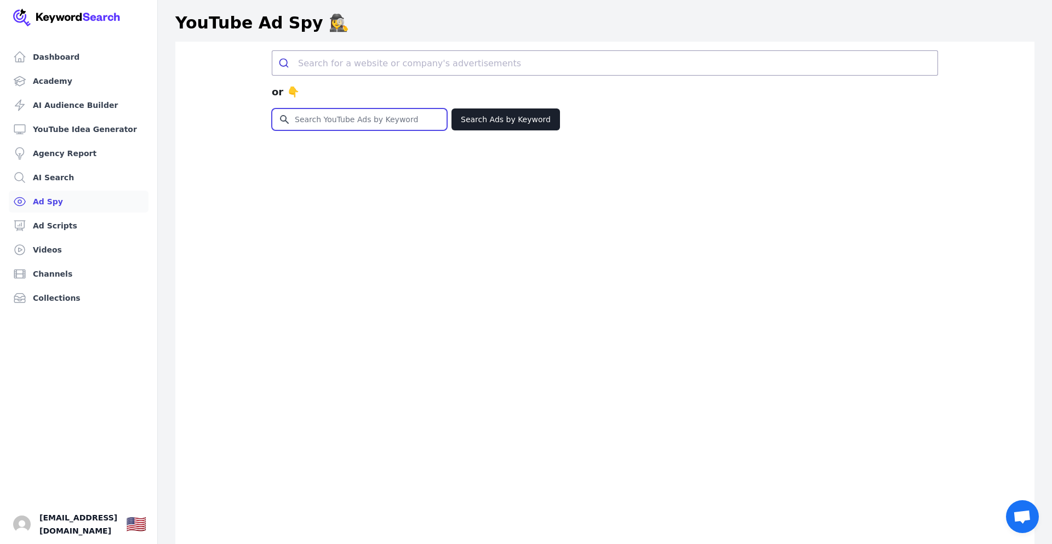
click at [366, 122] on input "Search for YouTube Keywords" at bounding box center [359, 119] width 174 height 21
click at [366, 120] on input "Search for YouTube Keywords" at bounding box center [359, 119] width 174 height 21
type input "The SHOCKING Truth About [PERSON_NAME] Motive Nobody Tells You"
click at [499, 122] on button "Search Ads by Keyword" at bounding box center [506, 120] width 109 height 22
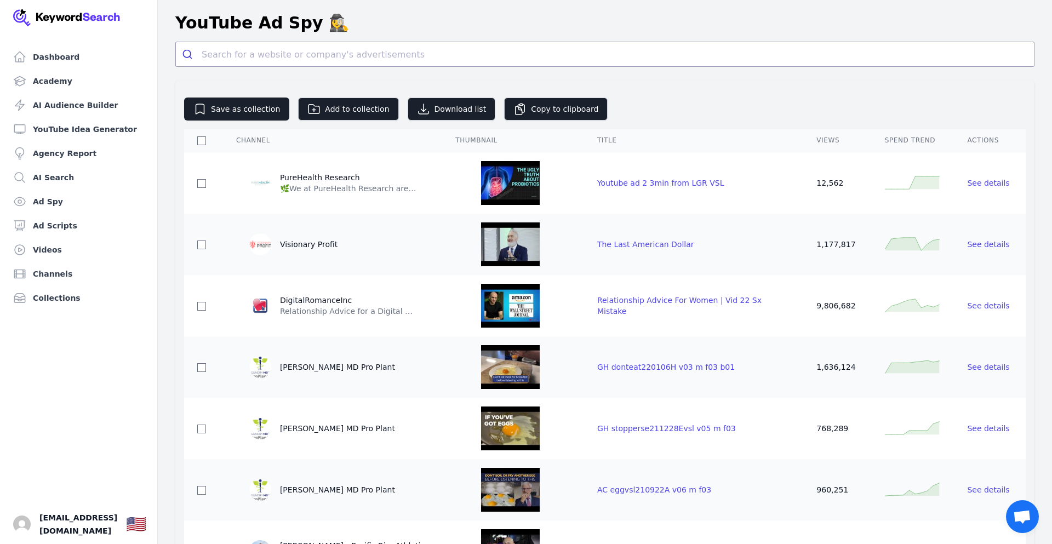
click at [658, 188] on td "Youtube ad 2 3min from LGR VSL" at bounding box center [693, 183] width 219 height 62
click at [990, 182] on span "See details" at bounding box center [988, 183] width 42 height 9
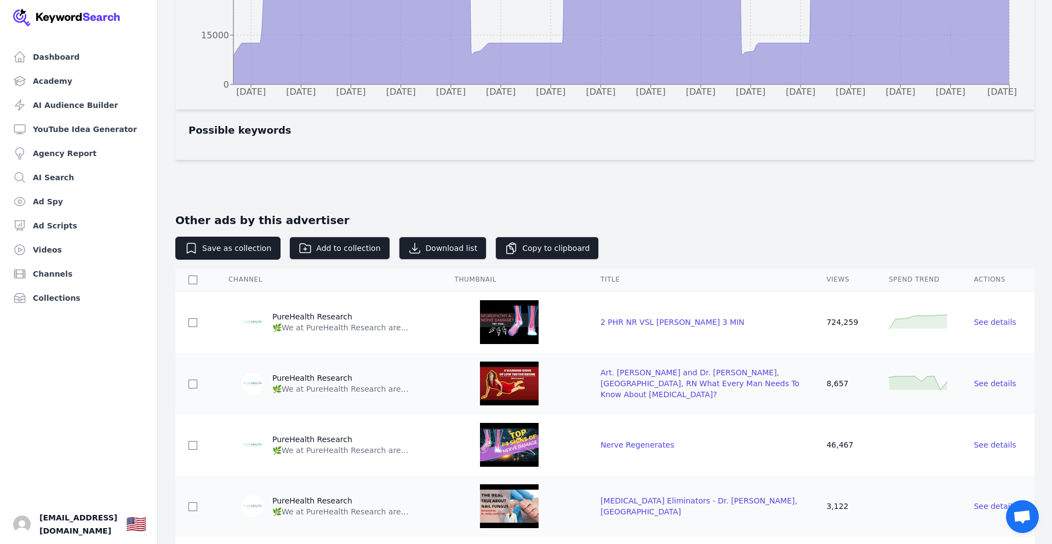
scroll to position [702, 0]
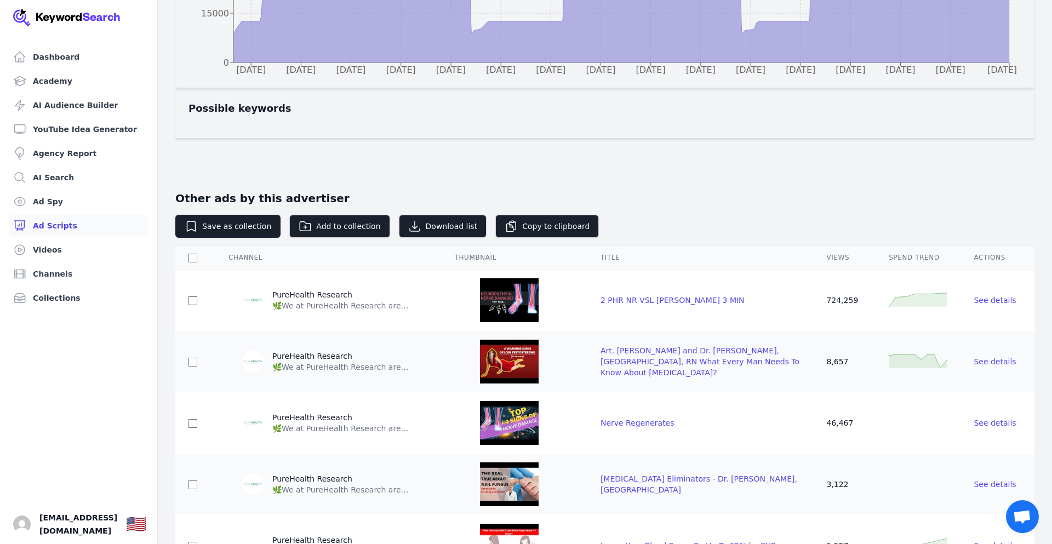
click at [58, 227] on link "Ad Scripts" at bounding box center [79, 226] width 140 height 22
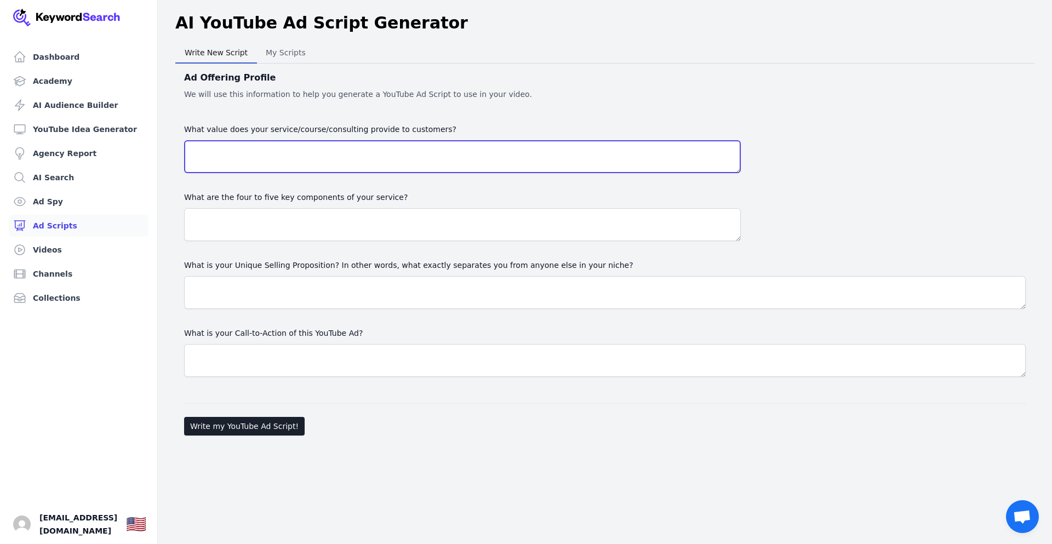
click at [231, 161] on textarea "What value does your service/course/consulting provide to customers?" at bounding box center [462, 156] width 557 height 33
click at [247, 155] on textarea "What value does your service/course/consulting provide to customers?" at bounding box center [462, 156] width 557 height 33
paste textarea "The SHOCKING Truth About [PERSON_NAME] Motive Nobody Tells You"
type textarea "The SHOCKING Truth About [PERSON_NAME] Motive Nobody Tells You"
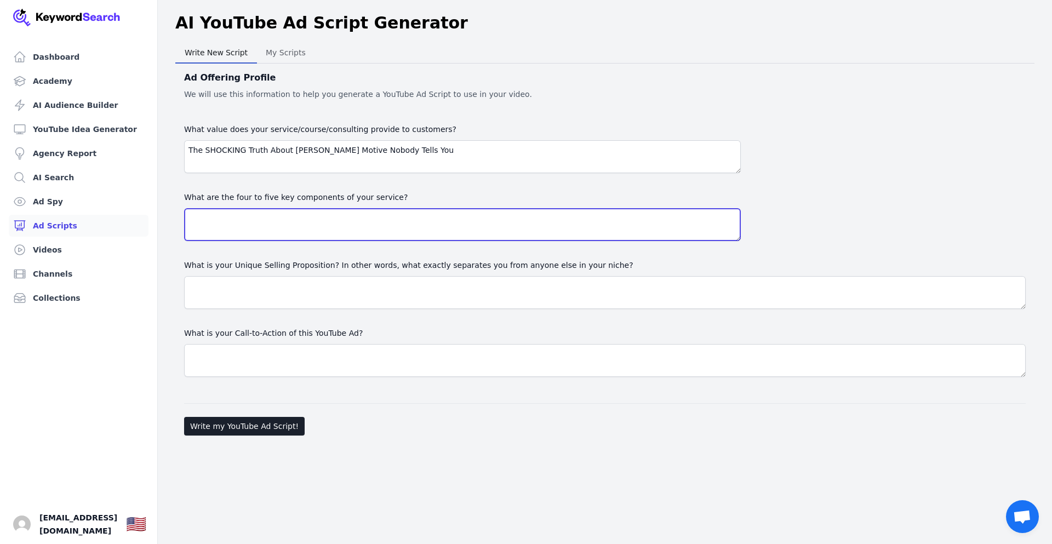
click at [294, 233] on textarea at bounding box center [462, 224] width 557 height 33
paste textarea "The SHOCKING Truth About [PERSON_NAME] Motive Nobody Tells You"
type textarea "The SHOCKING Truth About [PERSON_NAME] Motive Nobody Tells You"
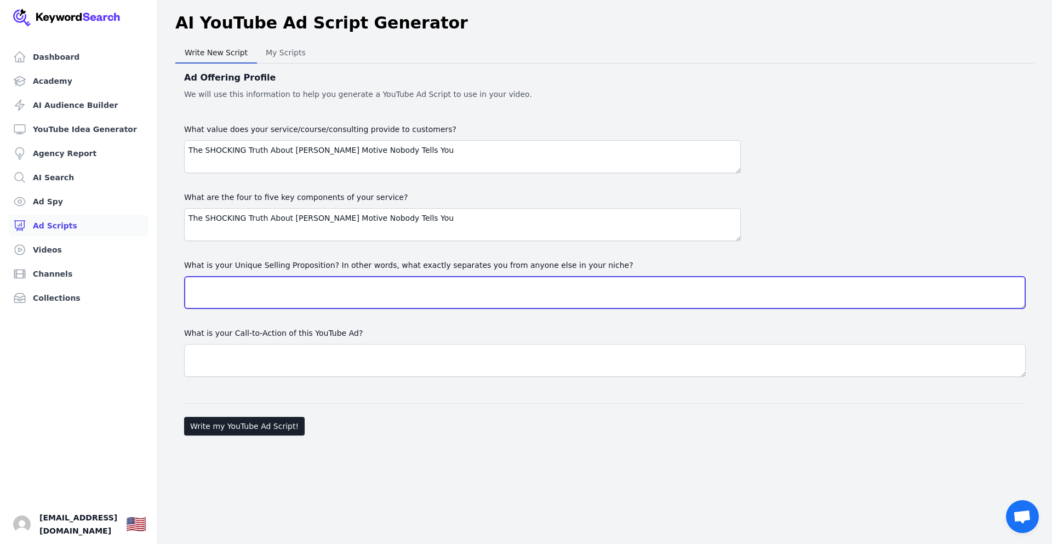
click at [332, 294] on textarea "What is your Unique Selling Proposition? In other words, what exactly separates…" at bounding box center [605, 292] width 842 height 33
paste textarea "The SHOCKING Truth About [PERSON_NAME] Motive Nobody Tells You"
type textarea "The SHOCKING Truth About [PERSON_NAME] Motive Nobody Tells You"
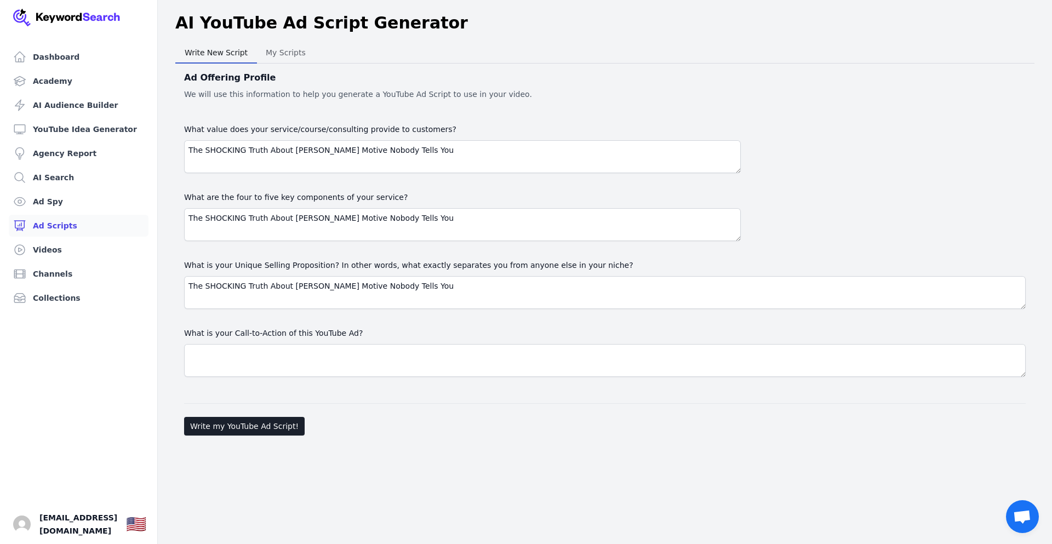
click at [166, 262] on div "Write New Script Write New Script My Scripts My Scripts Ad Offering Profile We …" at bounding box center [605, 241] width 894 height 398
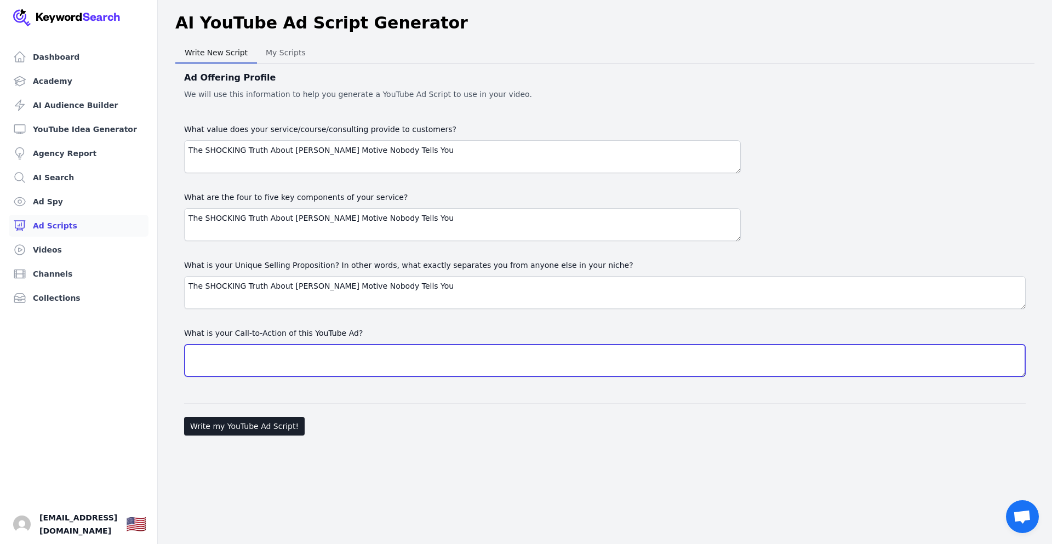
click at [257, 355] on textarea "What is your Call-to-Action of this YouTube Ad?" at bounding box center [605, 360] width 842 height 33
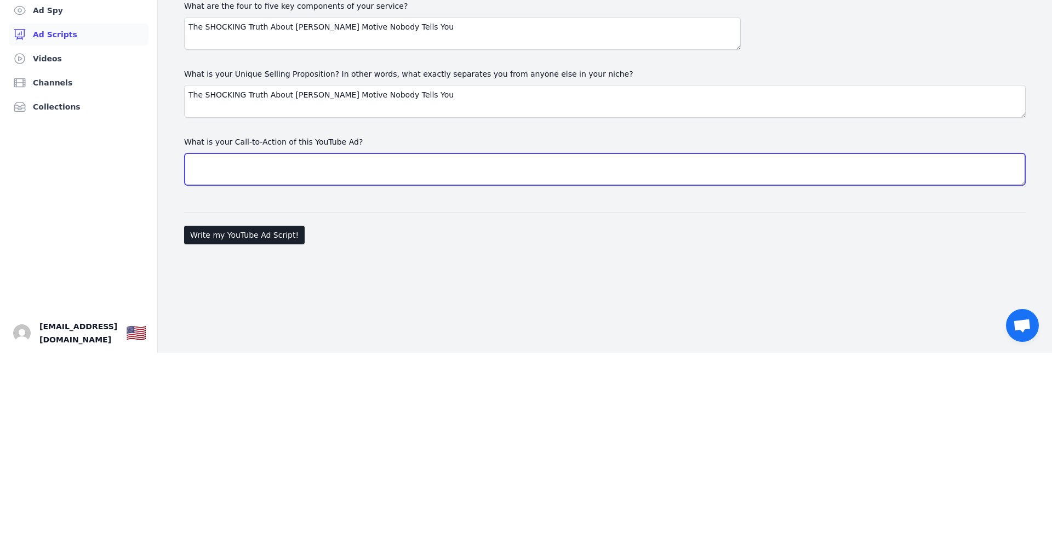
paste textarea "The SHOCKING Truth About [PERSON_NAME] Motive Nobody Tells You"
type textarea "The SHOCKING Truth About [PERSON_NAME] Motive Nobody Tells You"
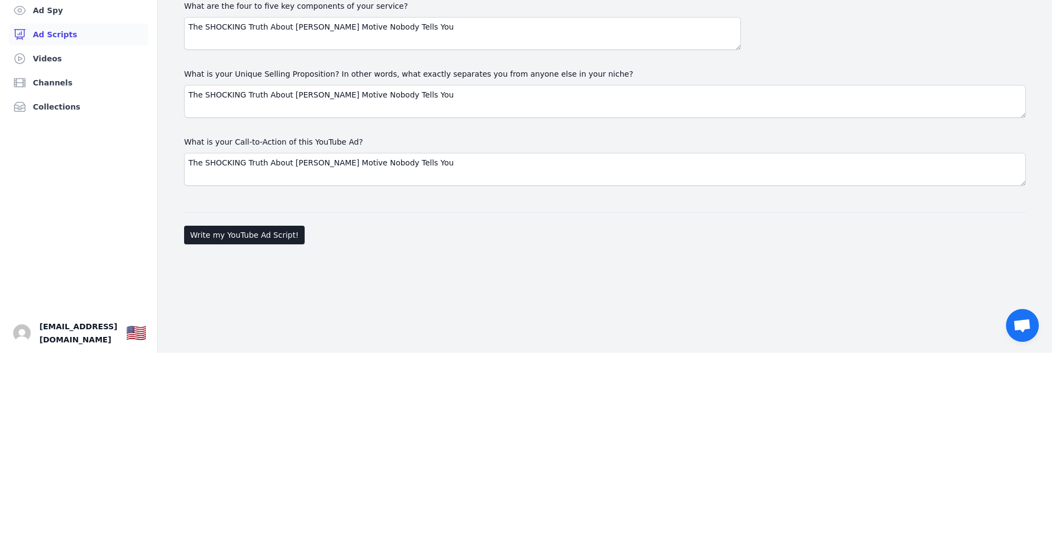
click at [73, 264] on ul "Dashboard Academy AI Audience Builder YouTube Idea Generator Agency Report AI S…" at bounding box center [78, 295] width 131 height 498
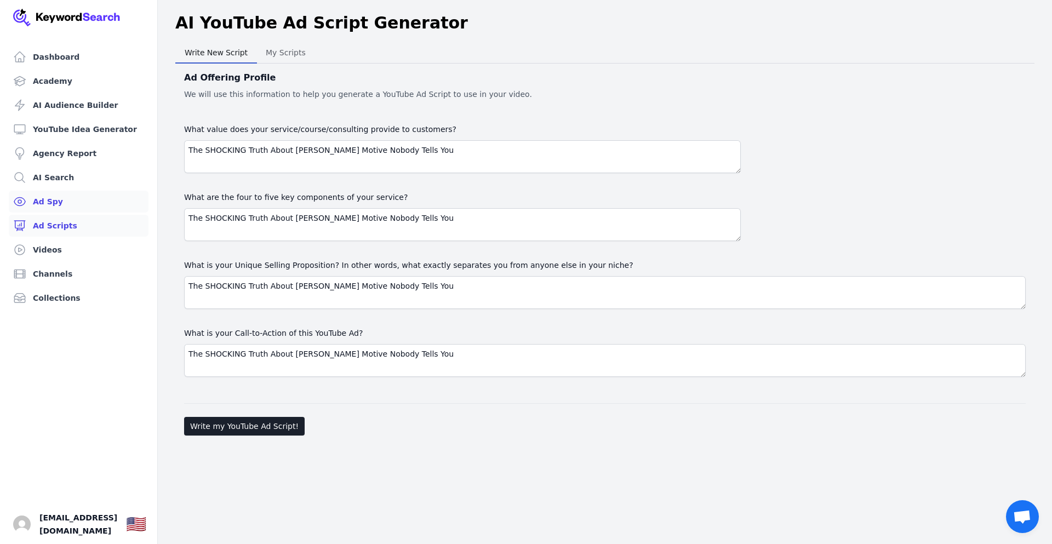
click at [66, 200] on link "Ad Spy" at bounding box center [79, 202] width 140 height 22
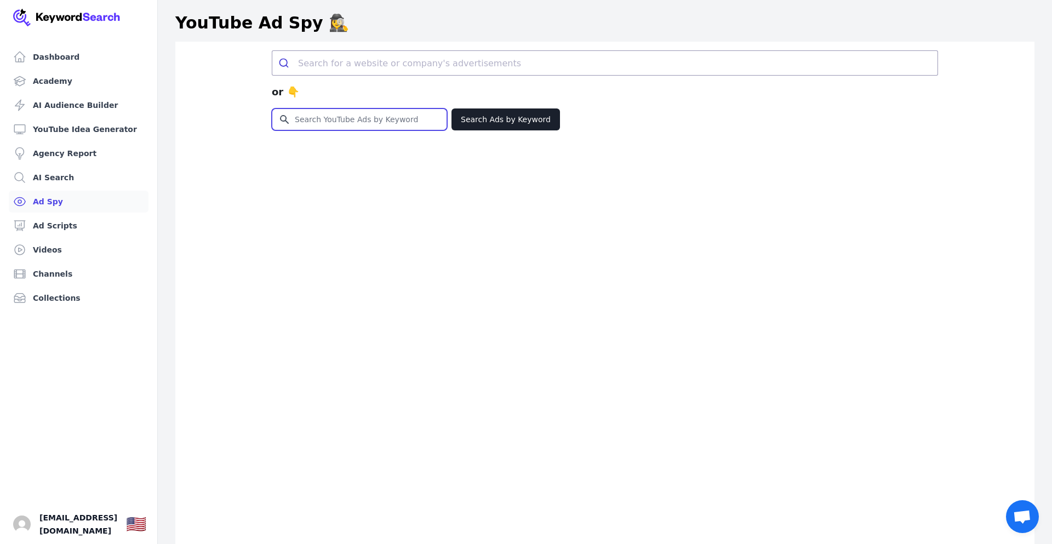
click at [324, 120] on input "Search for YouTube Keywords" at bounding box center [359, 119] width 174 height 21
click at [333, 125] on input "Search for YouTube Keywords" at bounding box center [359, 119] width 174 height 21
type input "The SHOCKING Truth About [PERSON_NAME] Motive Nobody Tells You"
click at [48, 61] on link "Dashboard" at bounding box center [79, 57] width 140 height 22
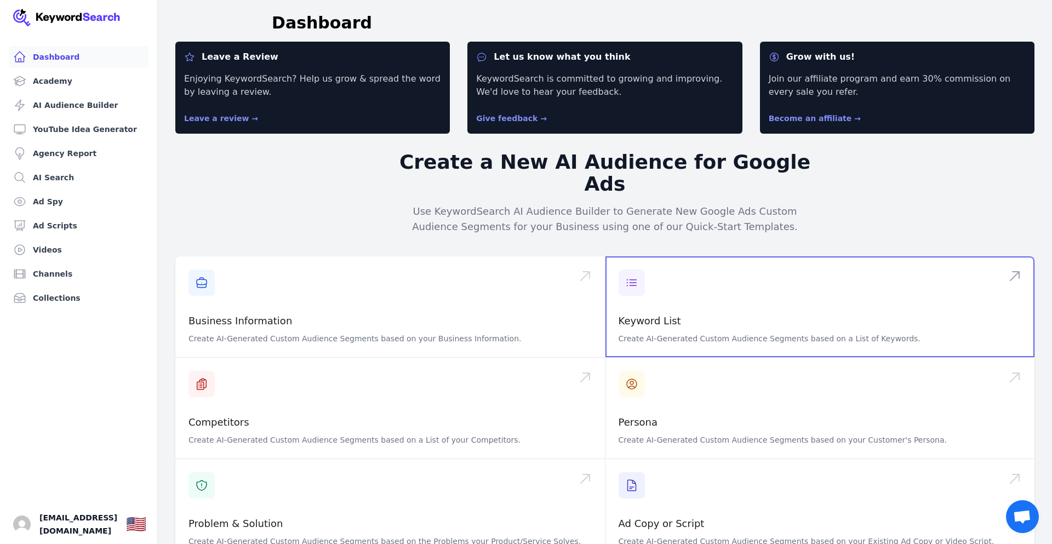
click at [740, 315] on span at bounding box center [821, 307] width 430 height 101
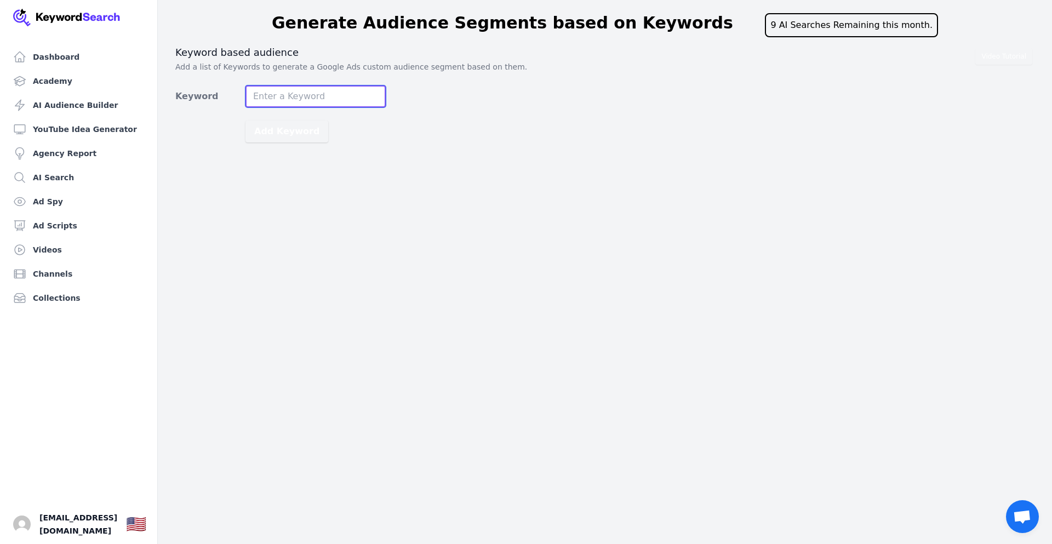
click at [339, 90] on input "Keyword" at bounding box center [316, 97] width 140 height 22
click at [329, 93] on input "Keyword" at bounding box center [316, 97] width 140 height 22
type input "The SHOCKING Truth About [PERSON_NAME] Motive Nobody Tells You"
click at [246, 121] on button "Add Keyword" at bounding box center [287, 132] width 83 height 22
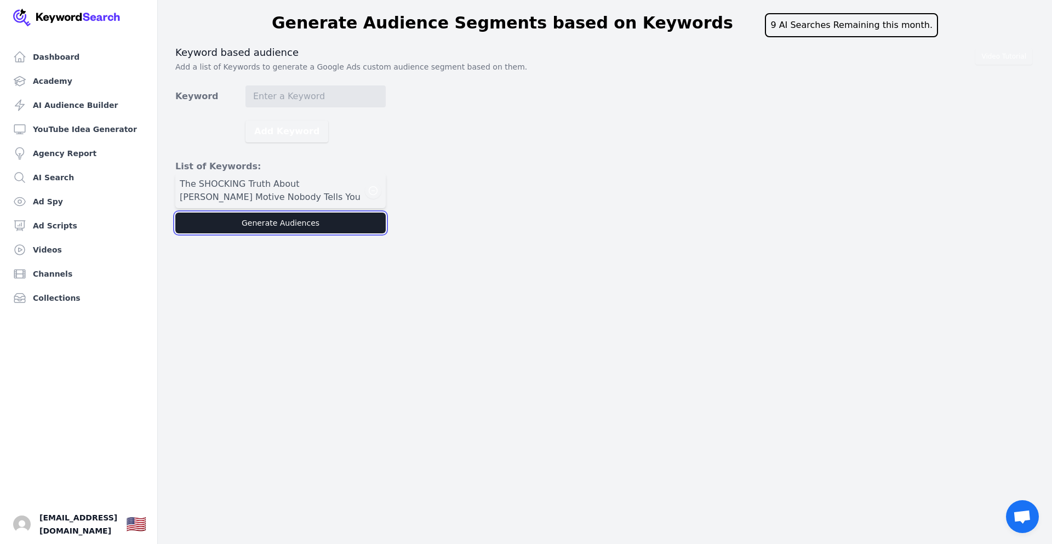
click at [293, 224] on button "Generate Audiences" at bounding box center [280, 223] width 210 height 21
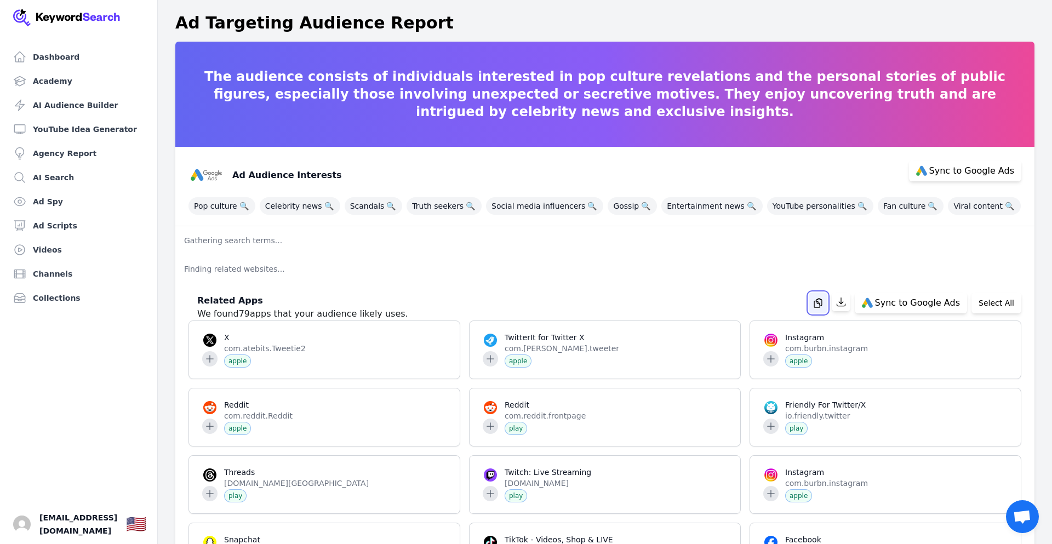
click at [824, 303] on icon "button" at bounding box center [818, 303] width 11 height 11
